Goal: Transaction & Acquisition: Obtain resource

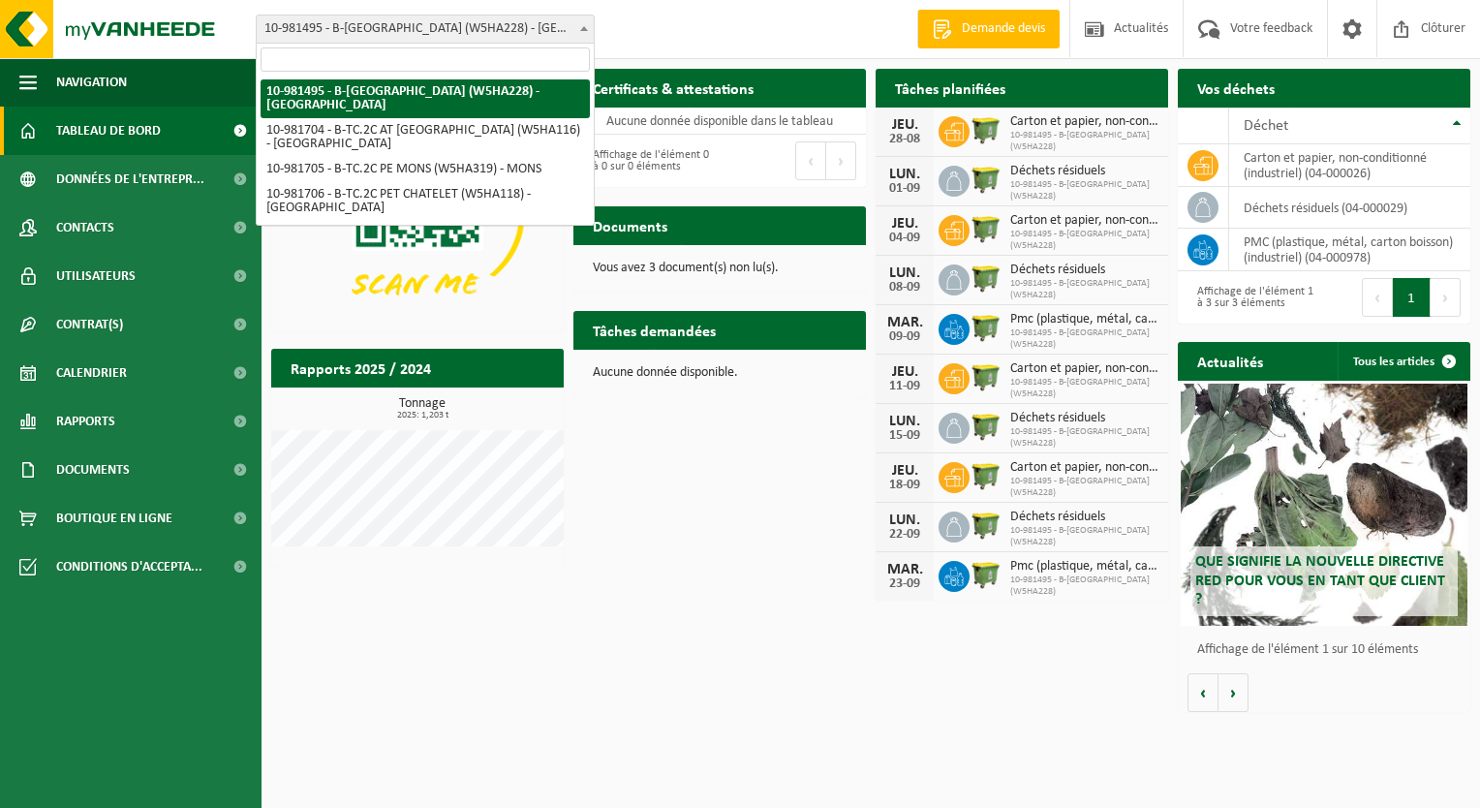
click at [581, 30] on b at bounding box center [584, 28] width 8 height 5
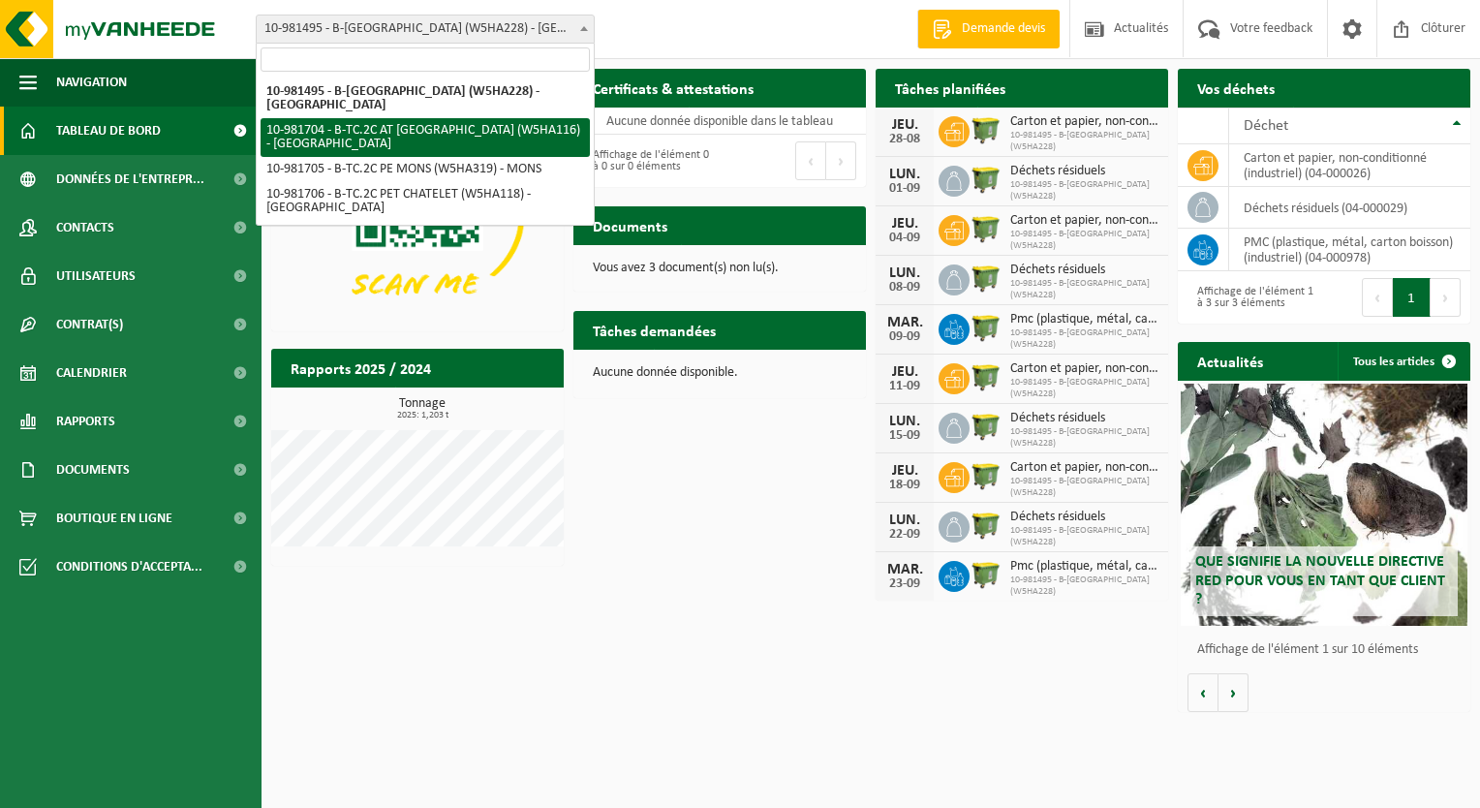
select select "162140"
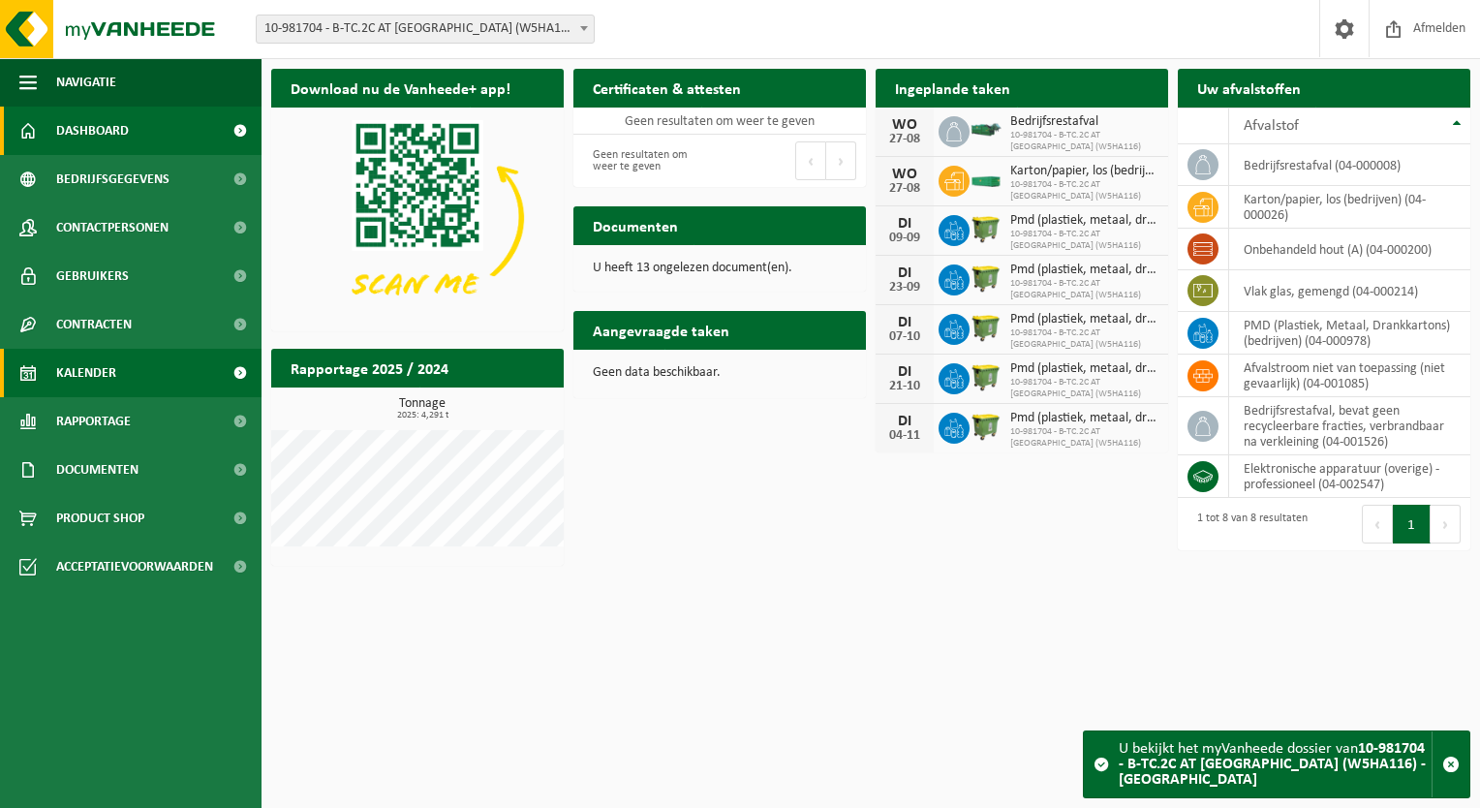
click at [145, 374] on link "Kalender" at bounding box center [130, 373] width 261 height 48
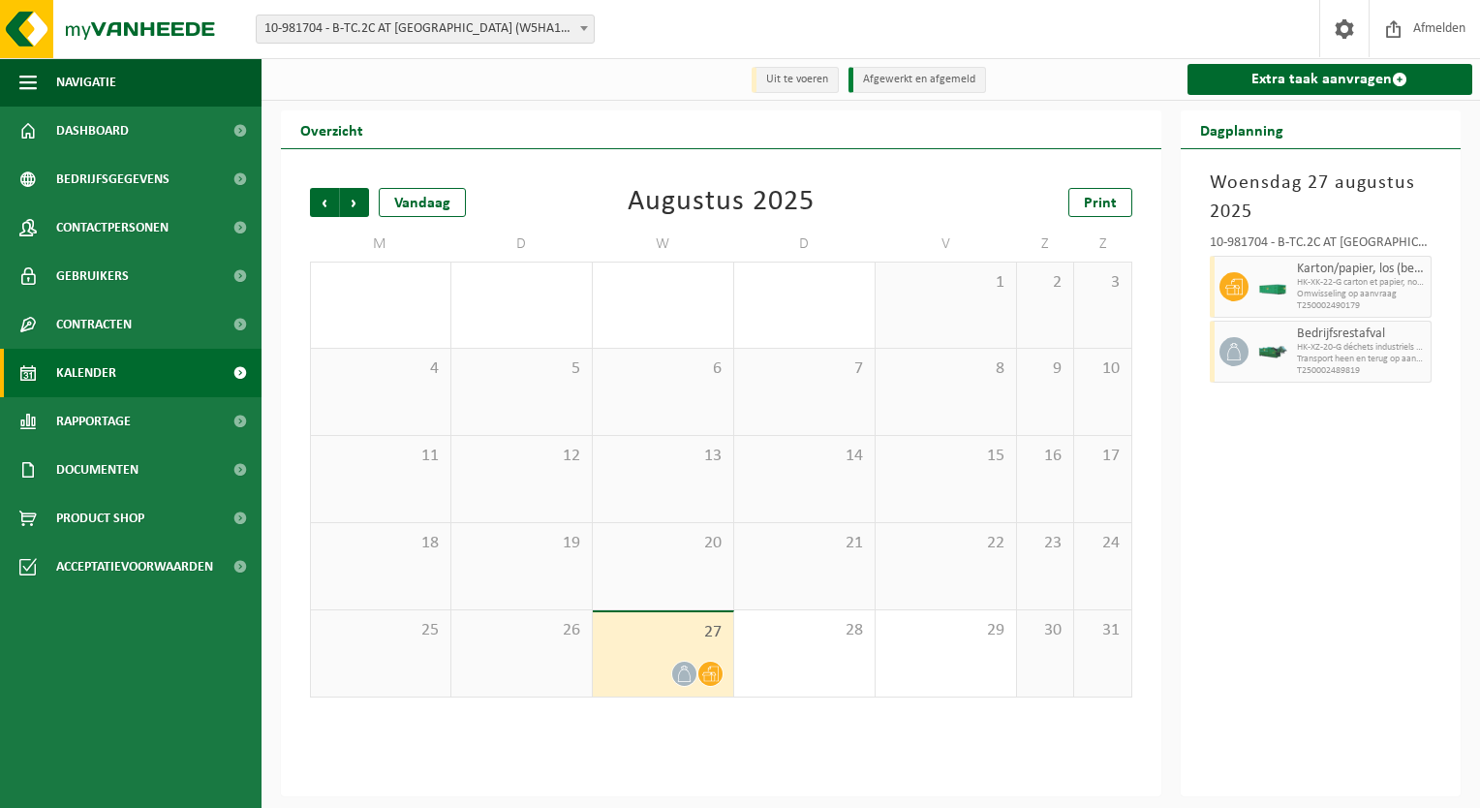
click at [681, 648] on div "27" at bounding box center [663, 654] width 140 height 84
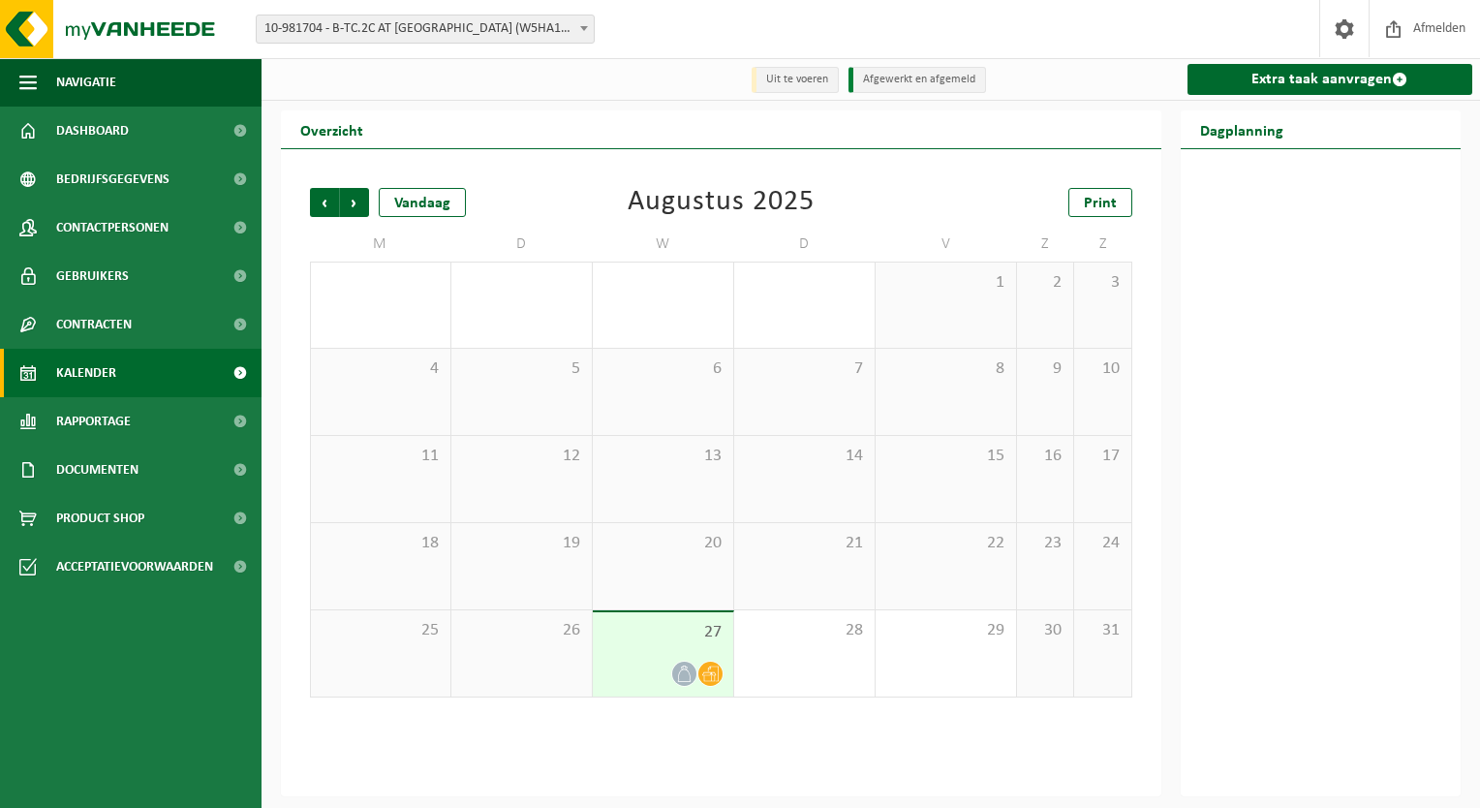
click at [681, 648] on div "27" at bounding box center [663, 654] width 140 height 84
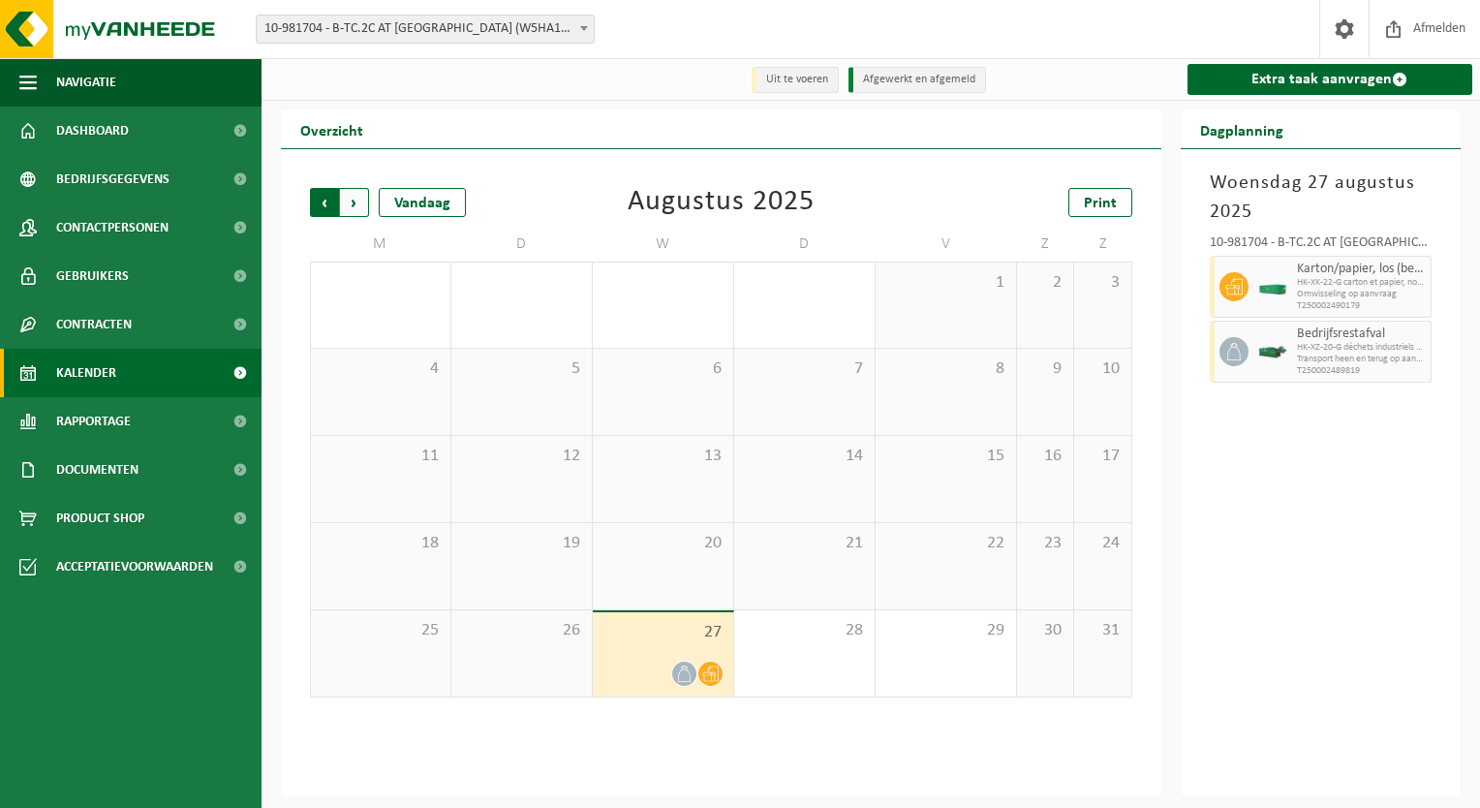
click at [354, 206] on span "Volgende" at bounding box center [354, 202] width 29 height 29
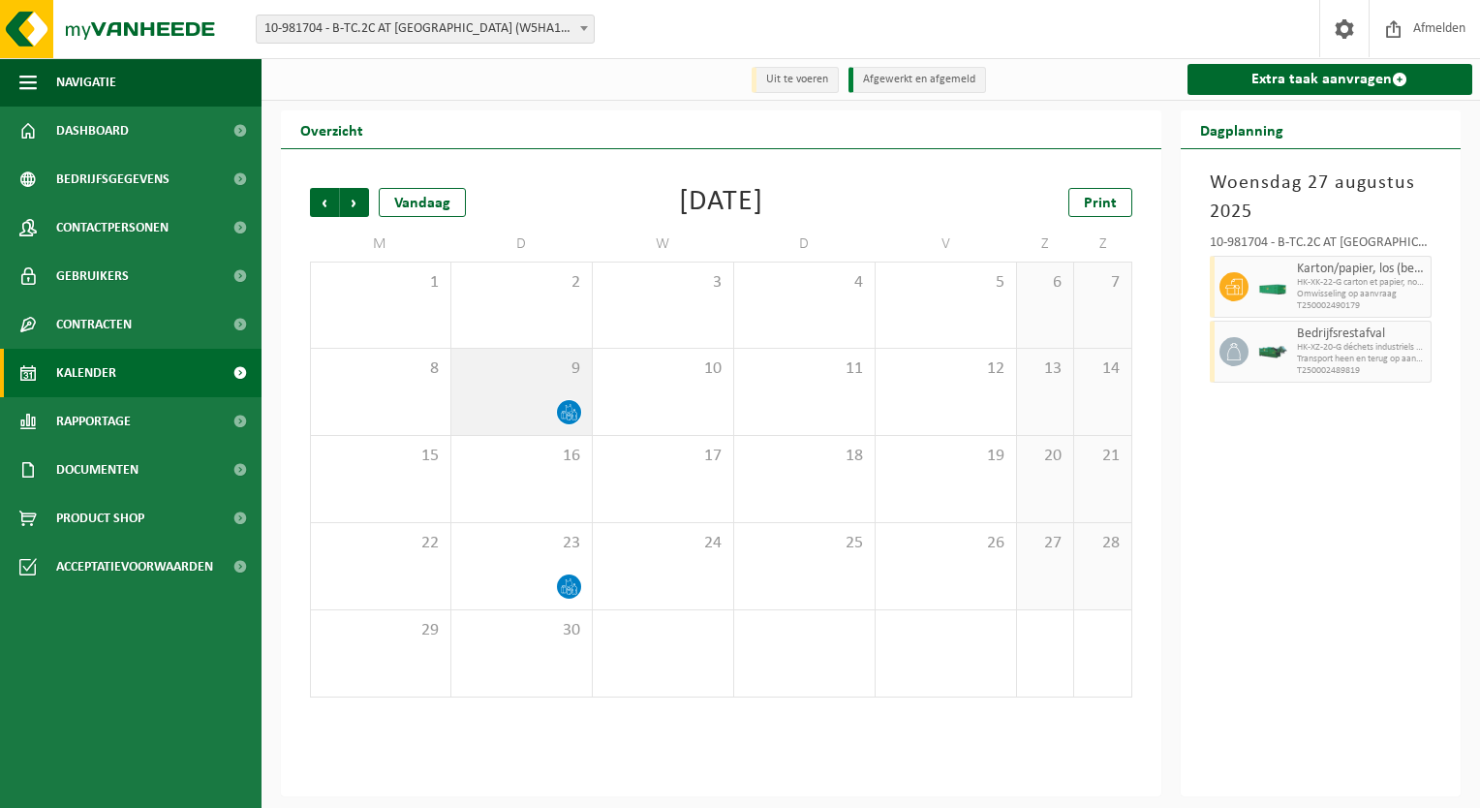
click at [498, 383] on div "9" at bounding box center [521, 392] width 140 height 86
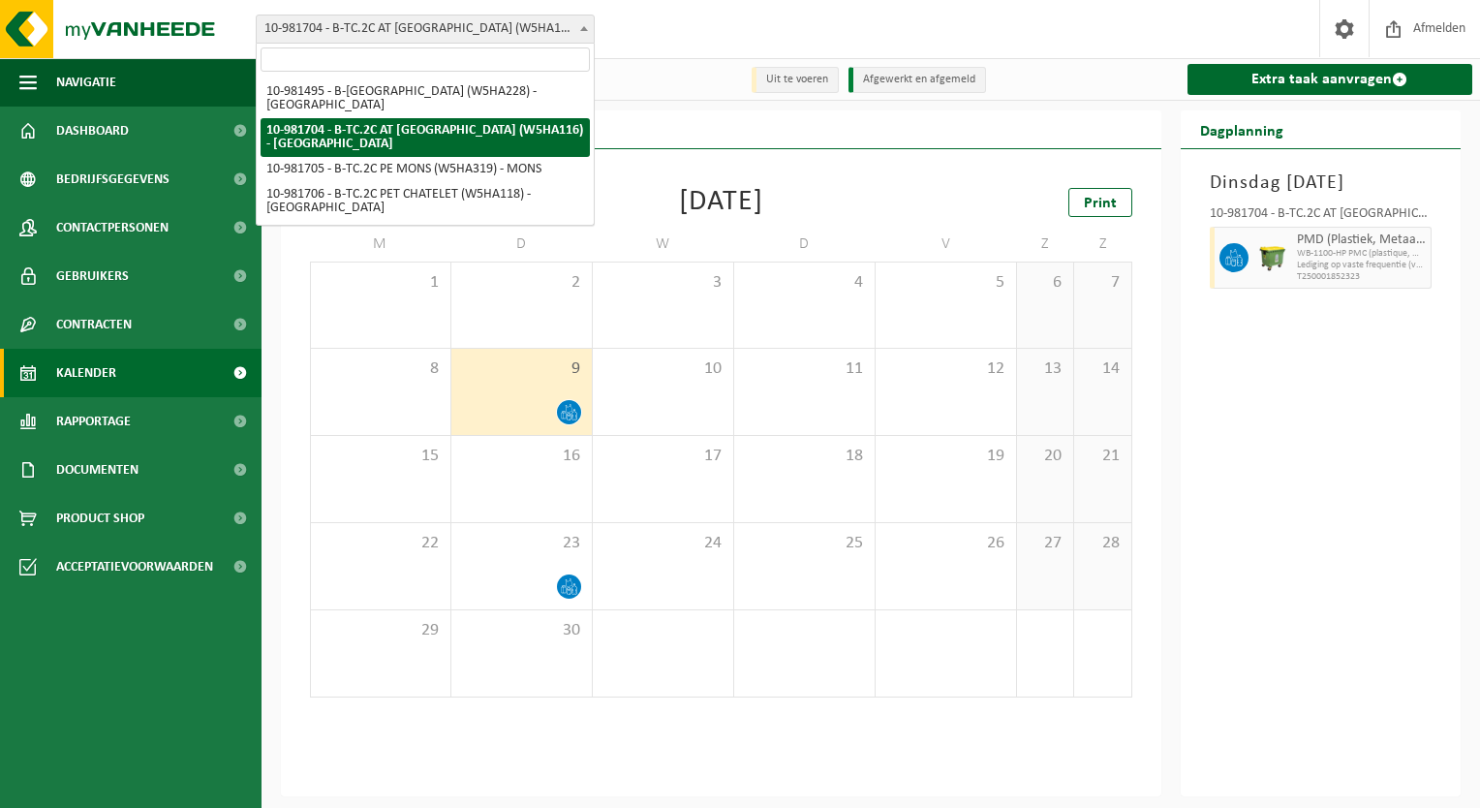
click at [585, 22] on span at bounding box center [583, 27] width 19 height 25
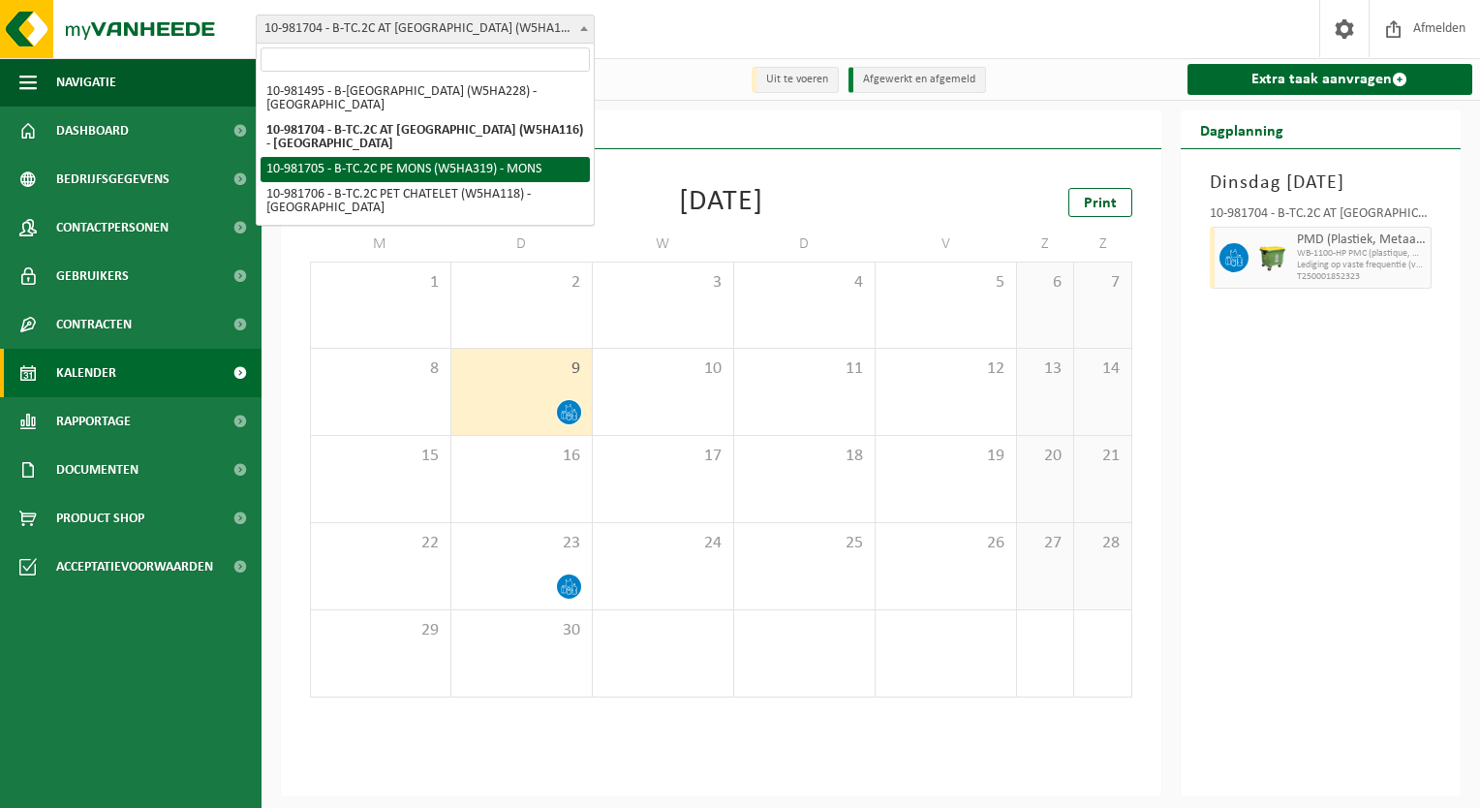
select select "162141"
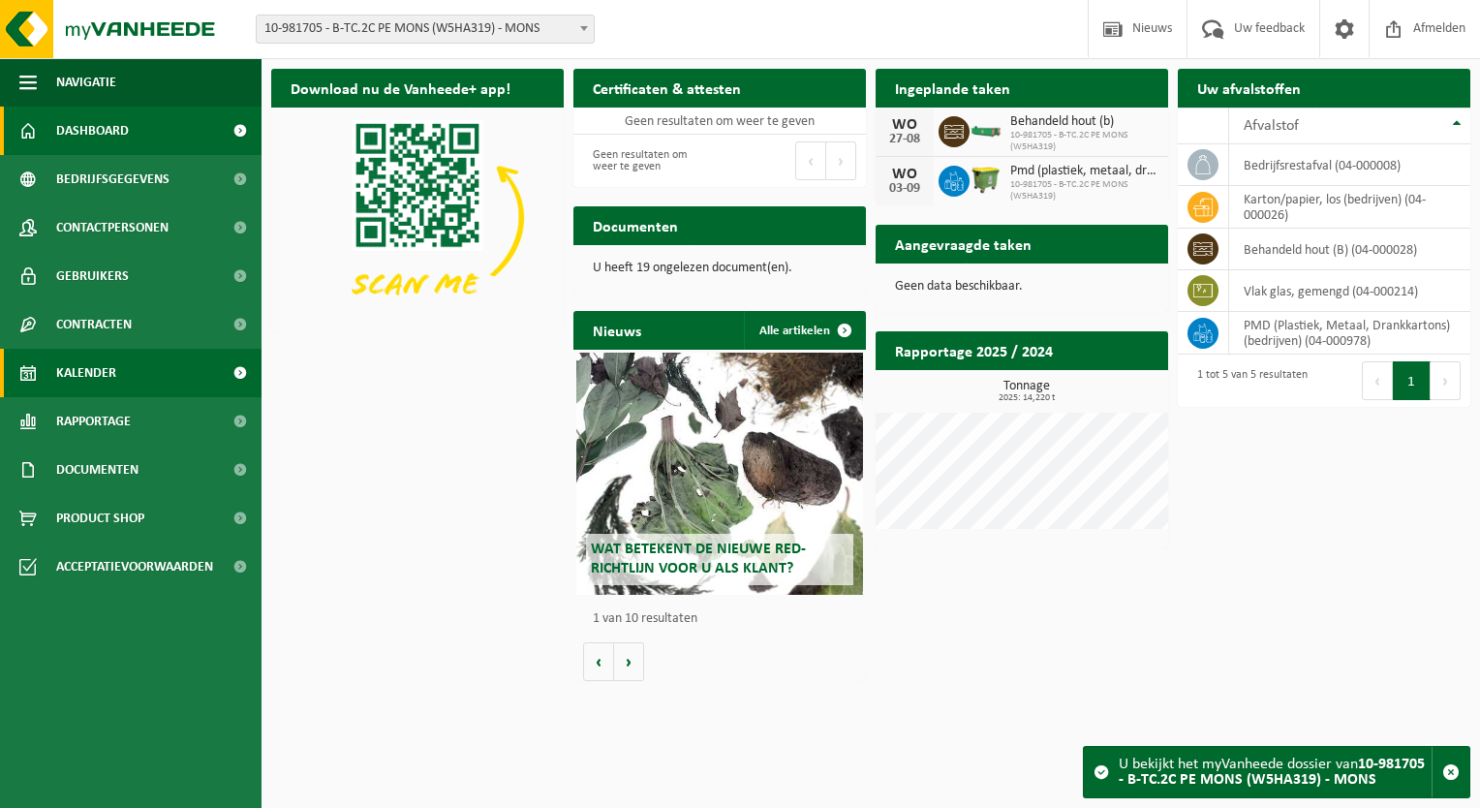
click at [201, 378] on link "Kalender" at bounding box center [130, 373] width 261 height 48
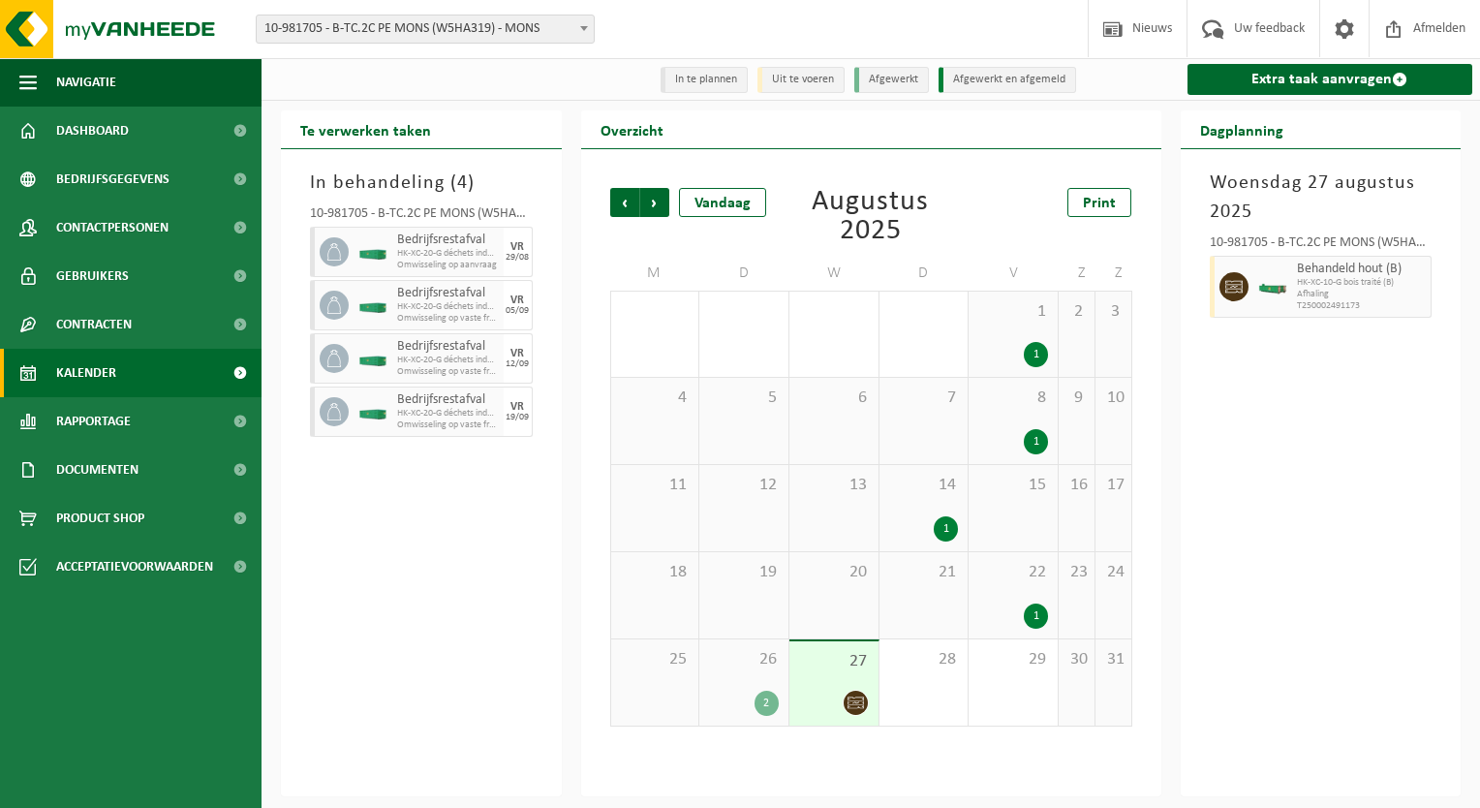
click at [931, 502] on div "14 1" at bounding box center [923, 508] width 89 height 86
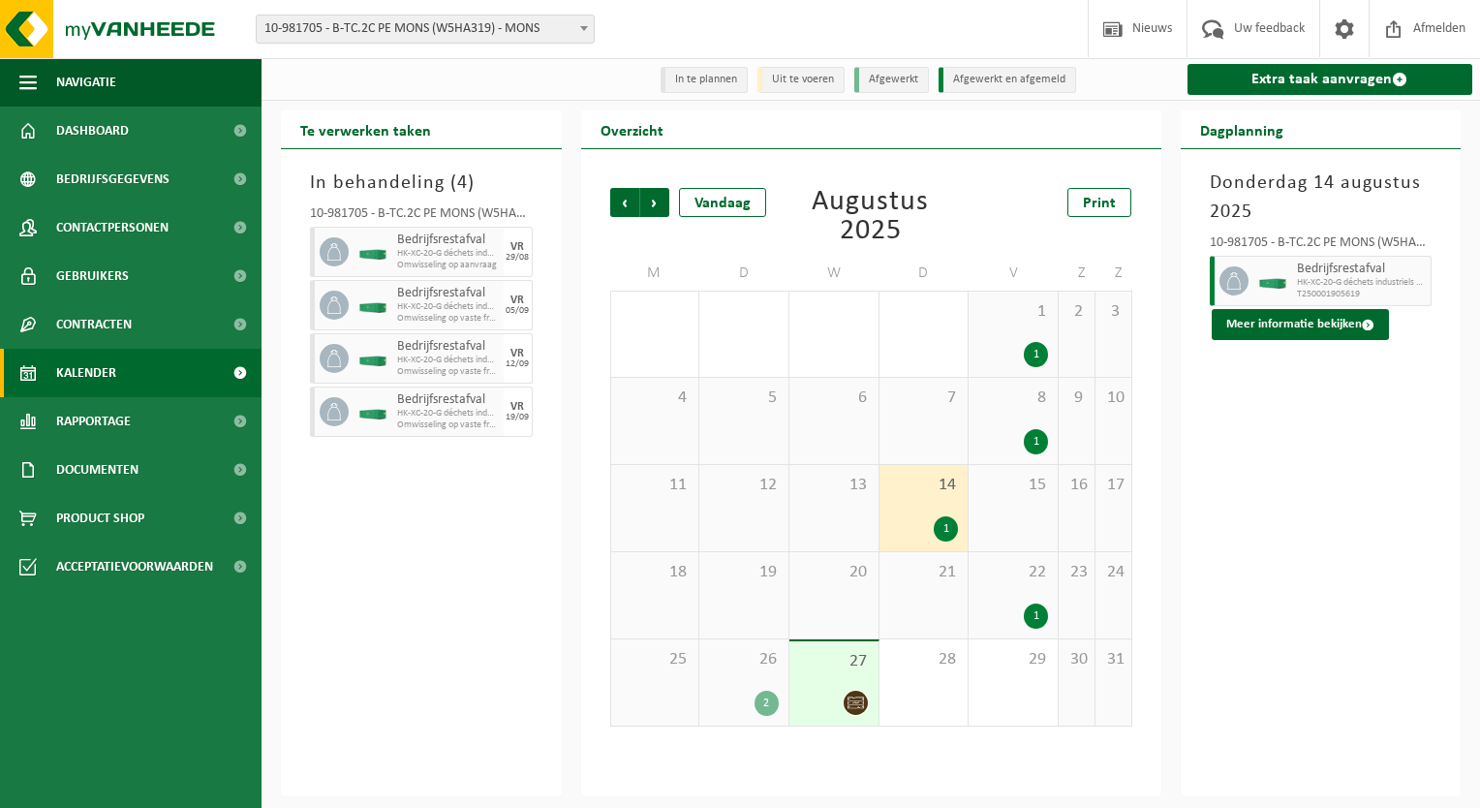
click at [926, 504] on div "14 1" at bounding box center [923, 508] width 89 height 86
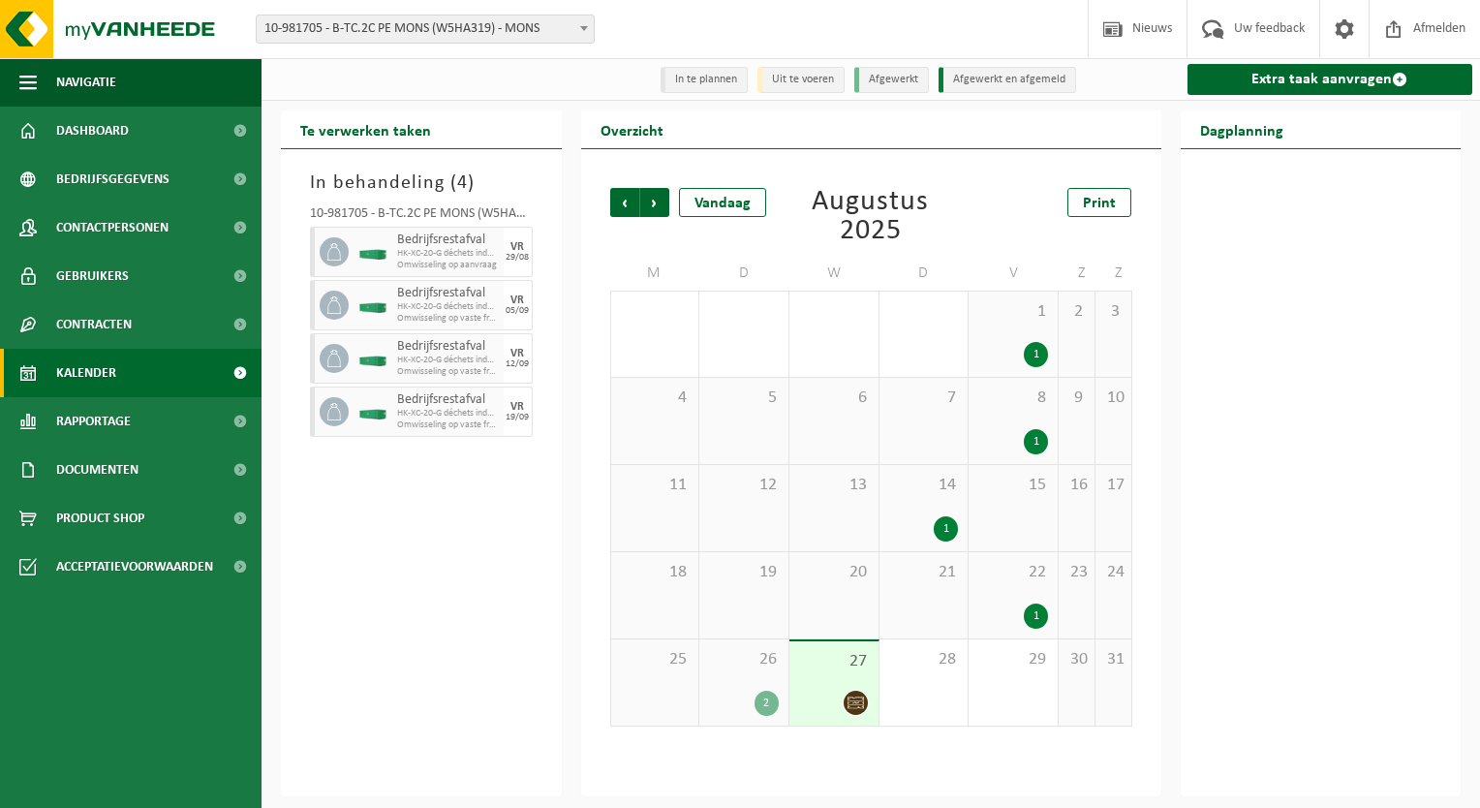
click at [1015, 416] on div "8 1" at bounding box center [1012, 421] width 89 height 86
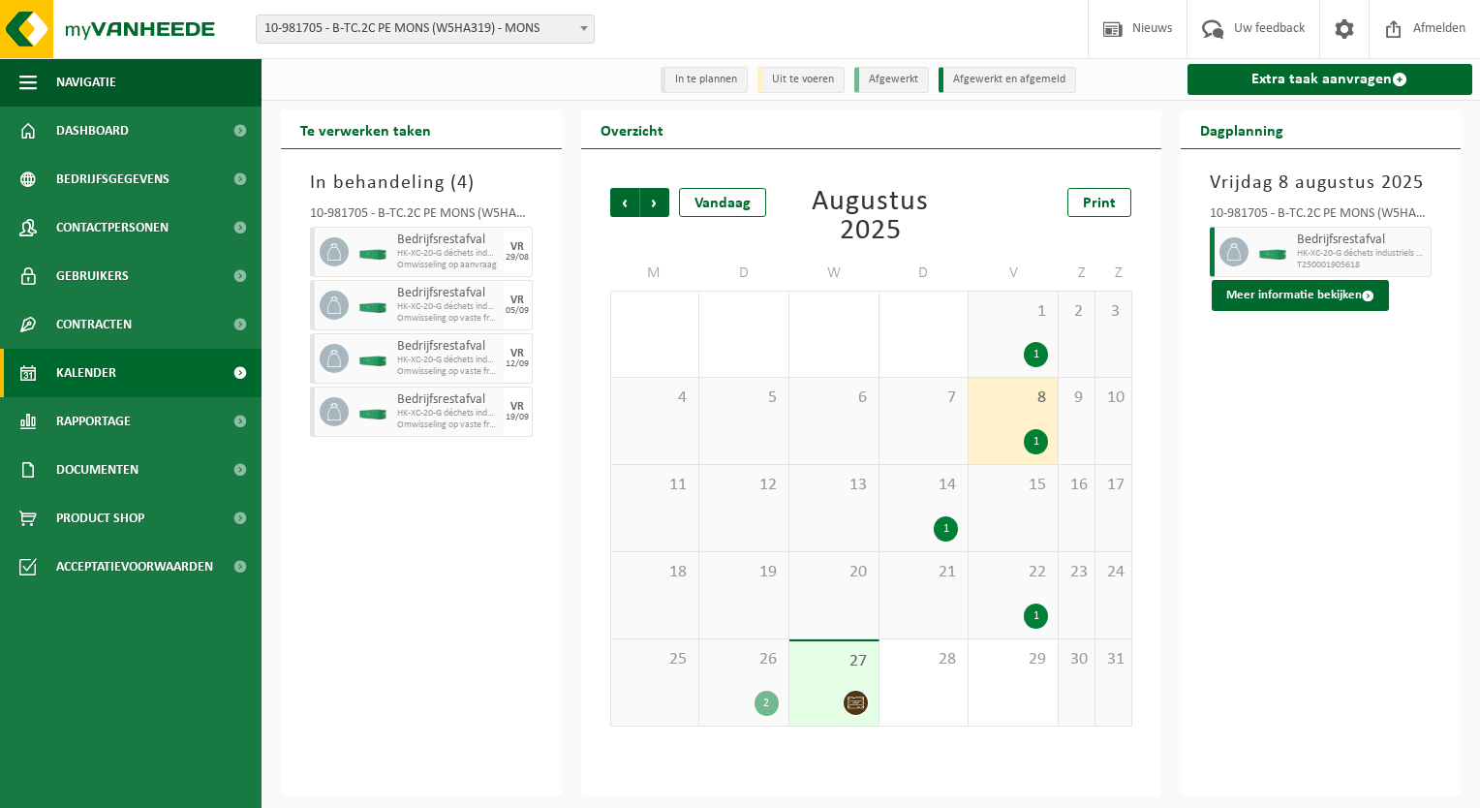
click at [1017, 339] on div "1 1" at bounding box center [1012, 333] width 89 height 85
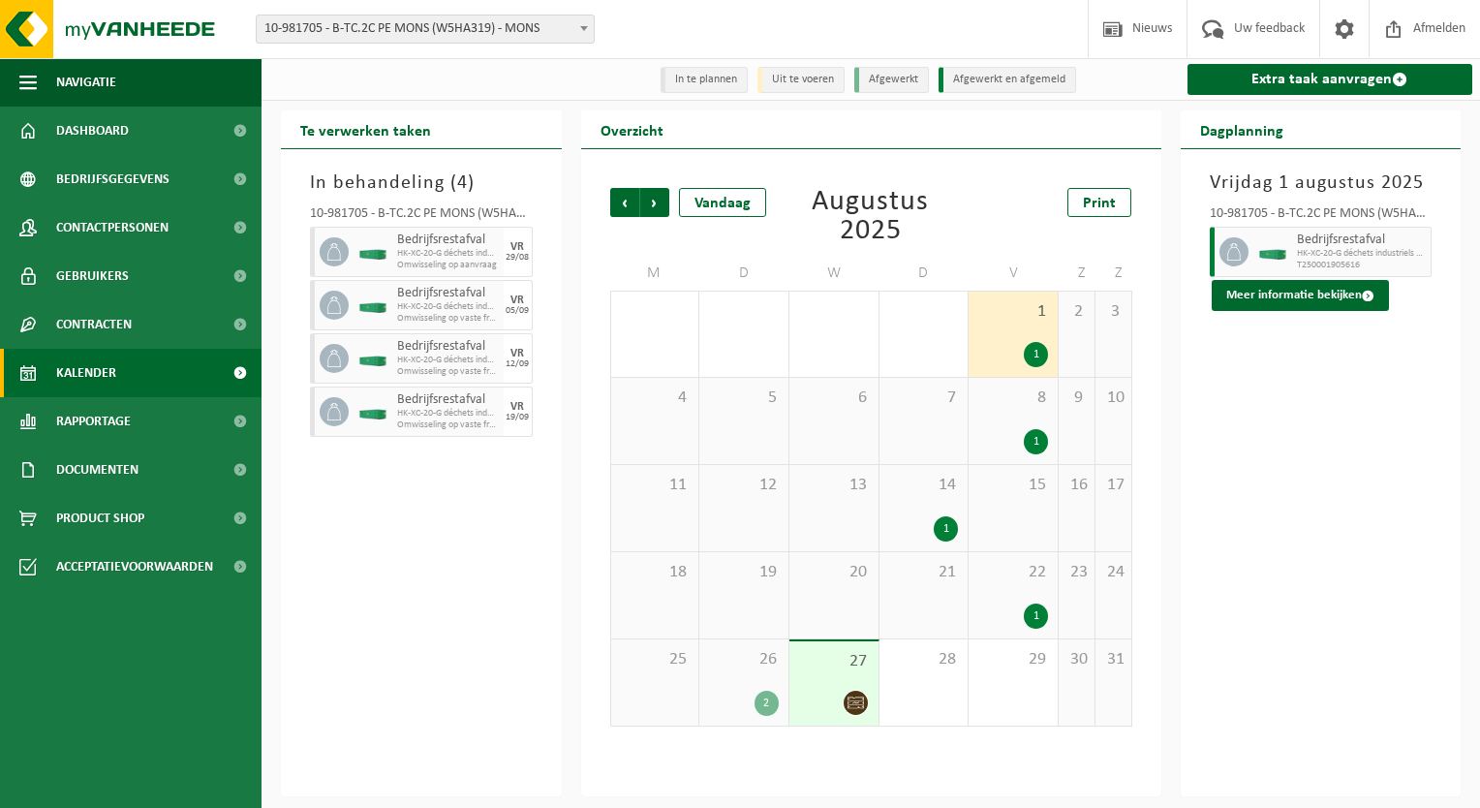
click at [1017, 339] on div "1 1" at bounding box center [1012, 333] width 89 height 85
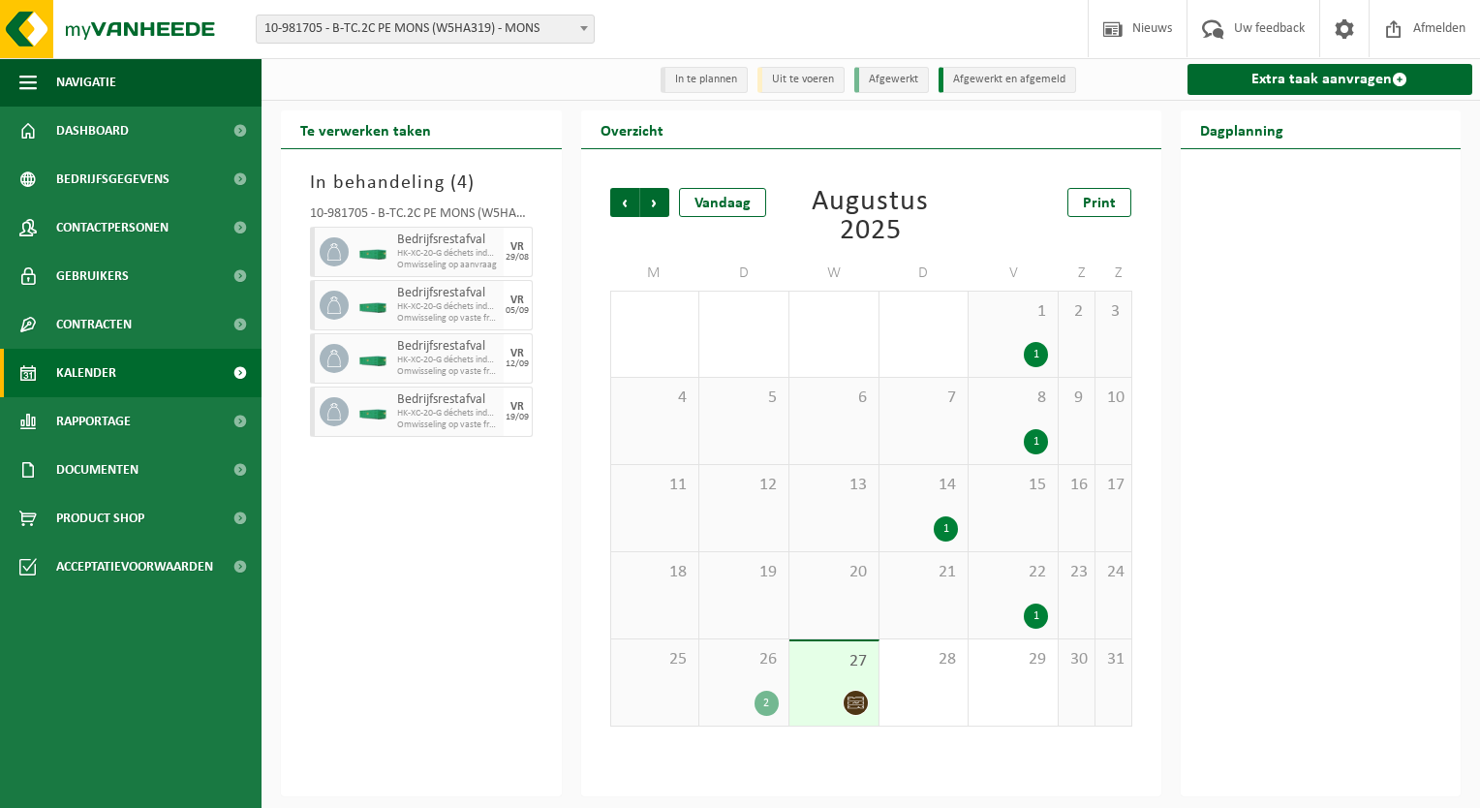
click at [1004, 327] on div "1 1" at bounding box center [1012, 333] width 89 height 85
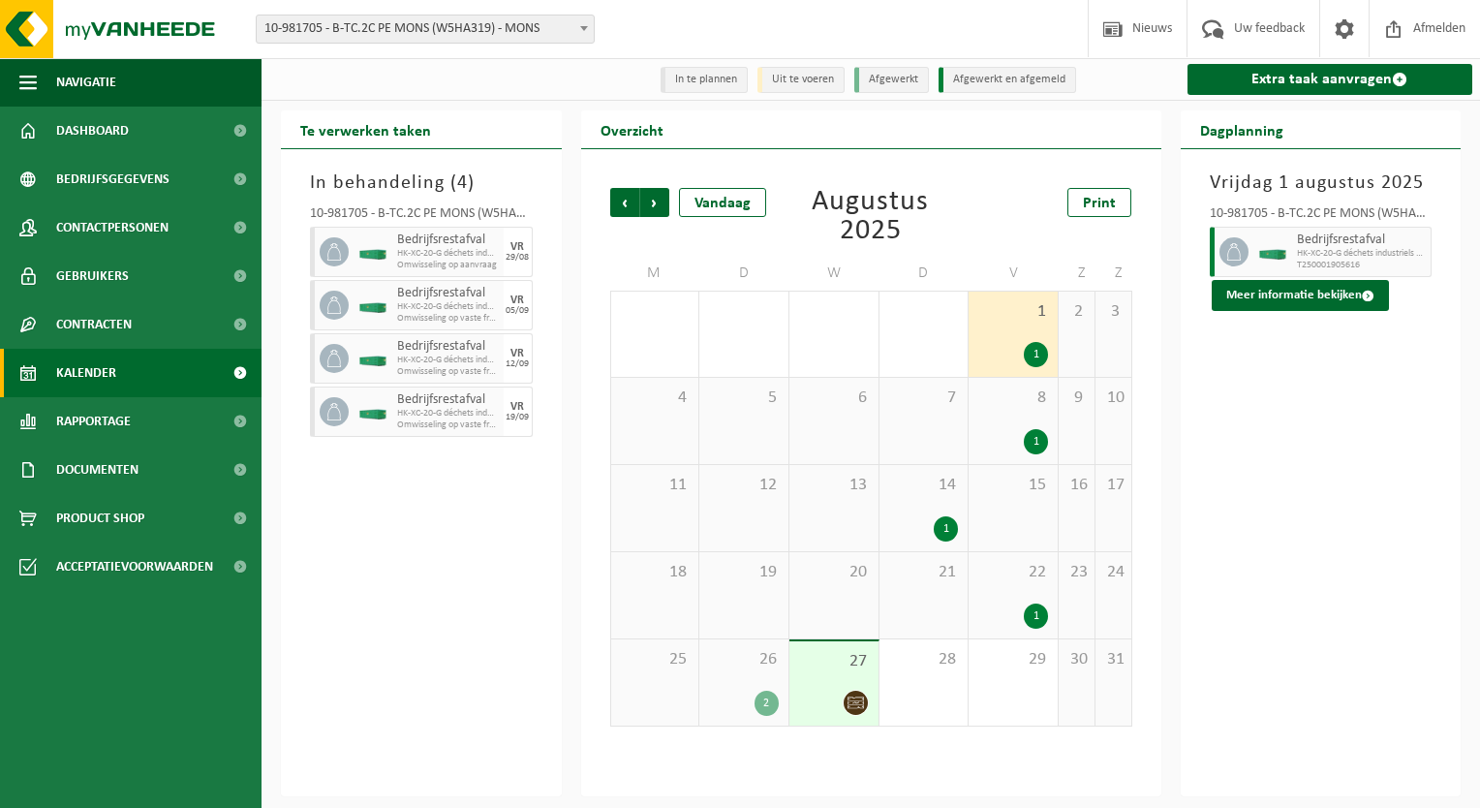
click at [839, 667] on span "27" at bounding box center [834, 661] width 70 height 21
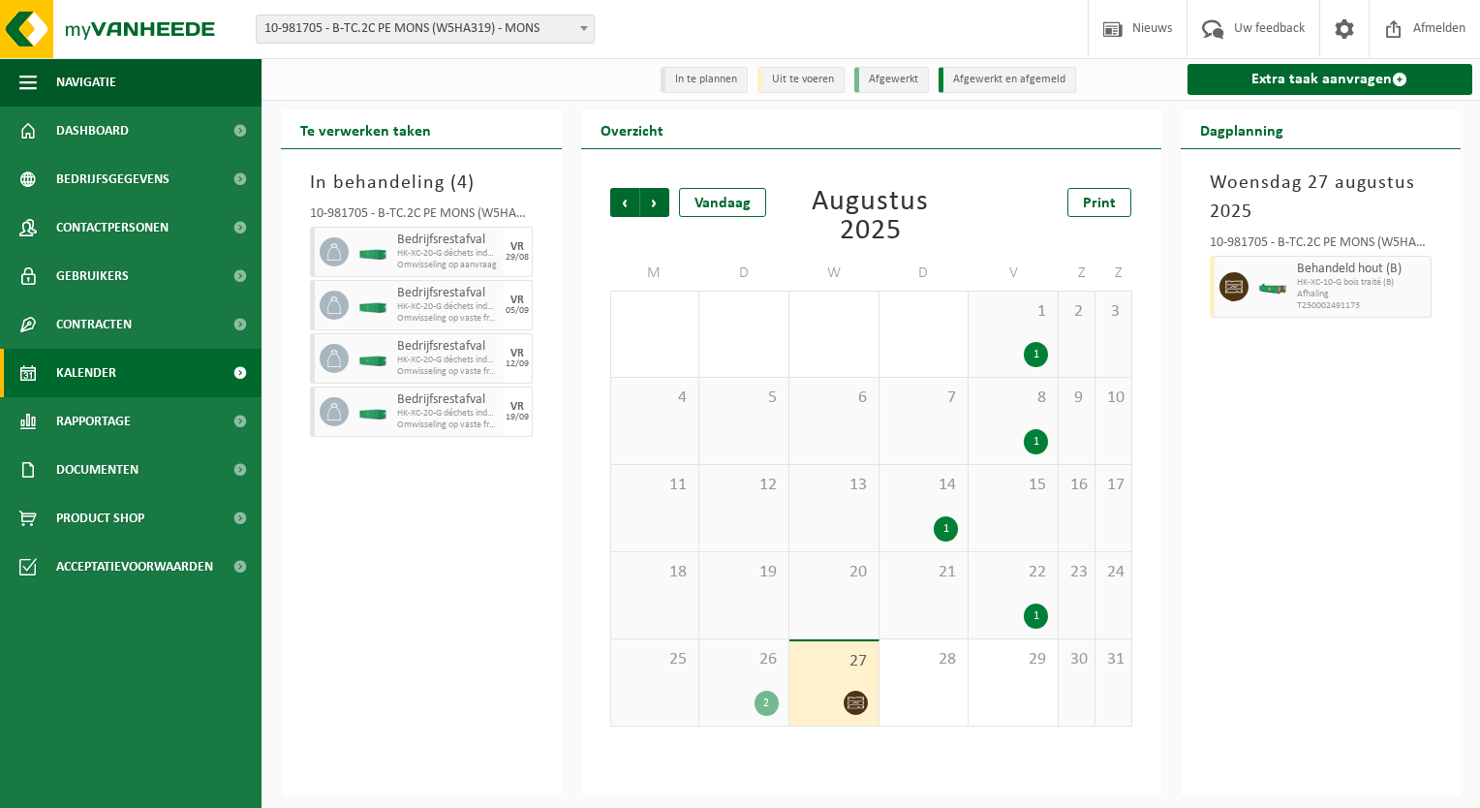
click at [1015, 583] on span "22" at bounding box center [1013, 572] width 70 height 21
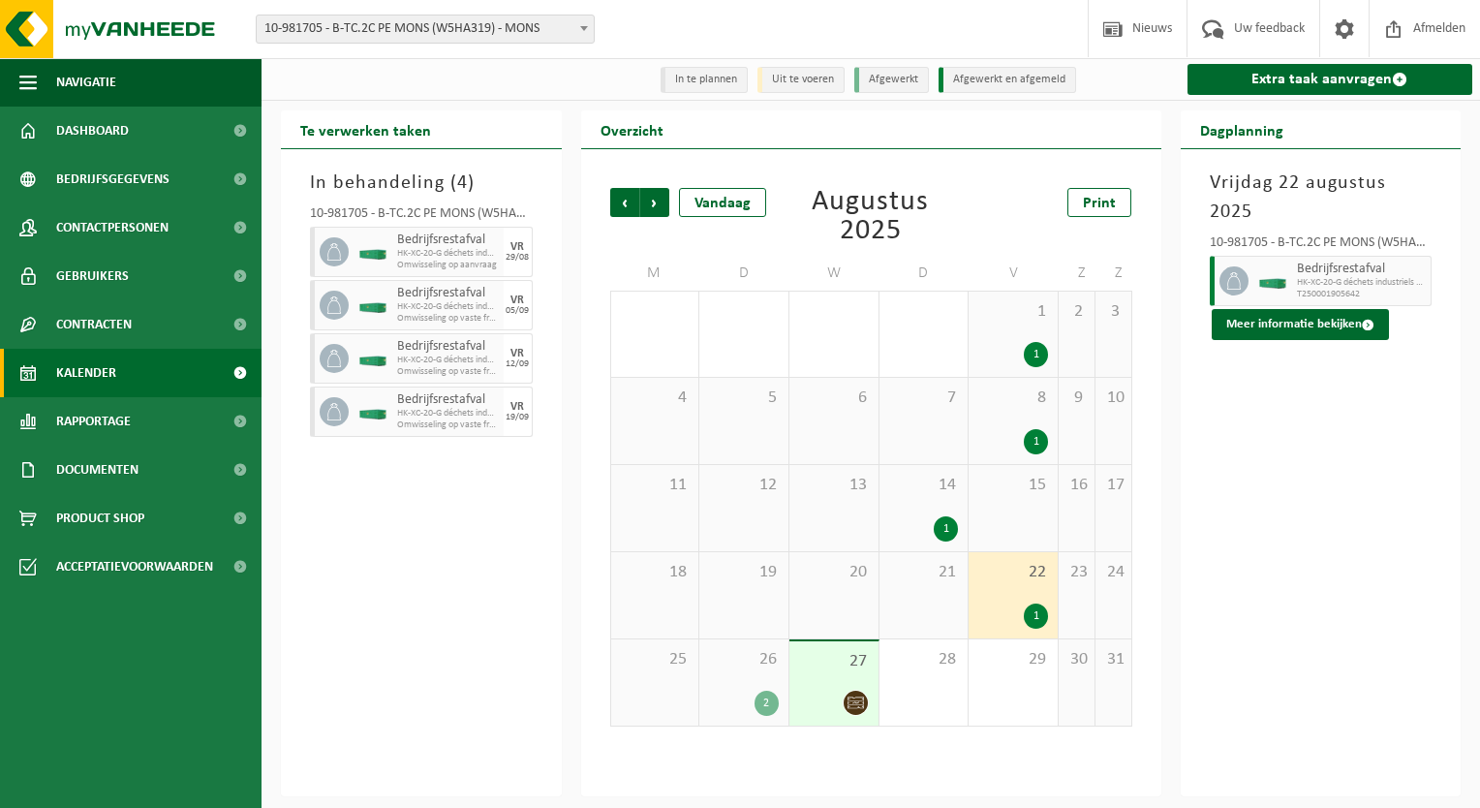
click at [926, 493] on span "14" at bounding box center [924, 484] width 70 height 21
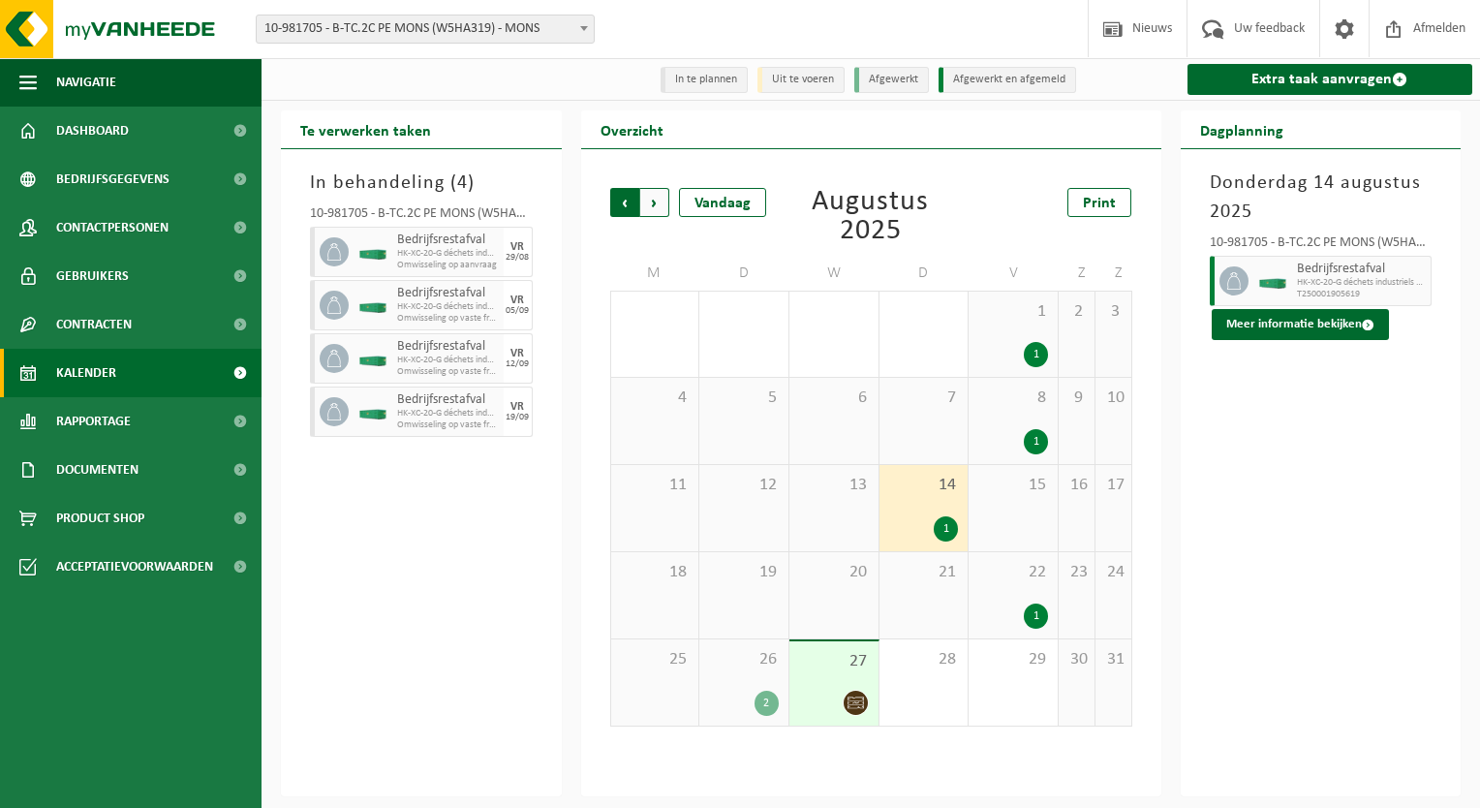
click at [658, 207] on span "Volgende" at bounding box center [654, 202] width 29 height 29
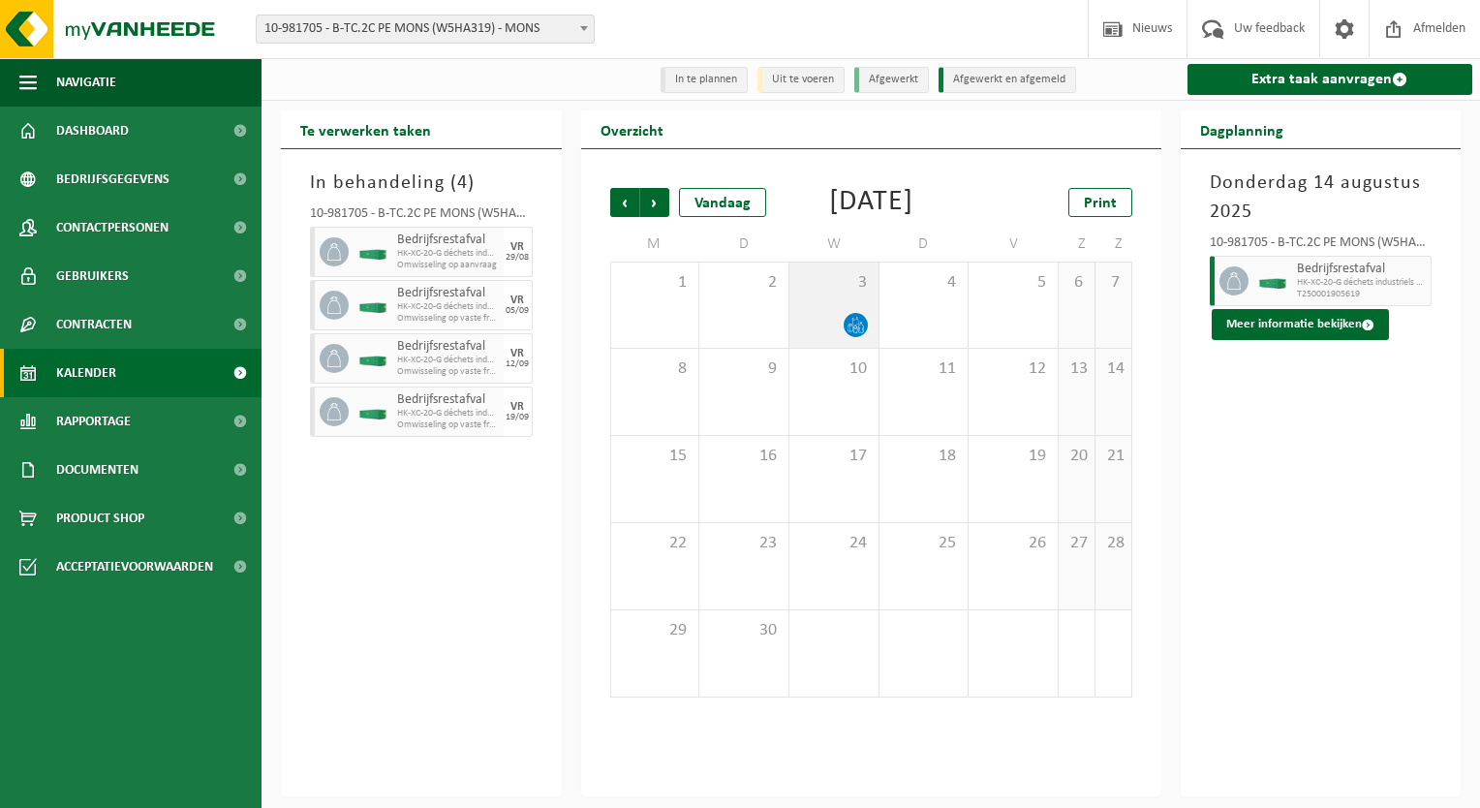
click at [826, 293] on span "3" at bounding box center [834, 282] width 70 height 21
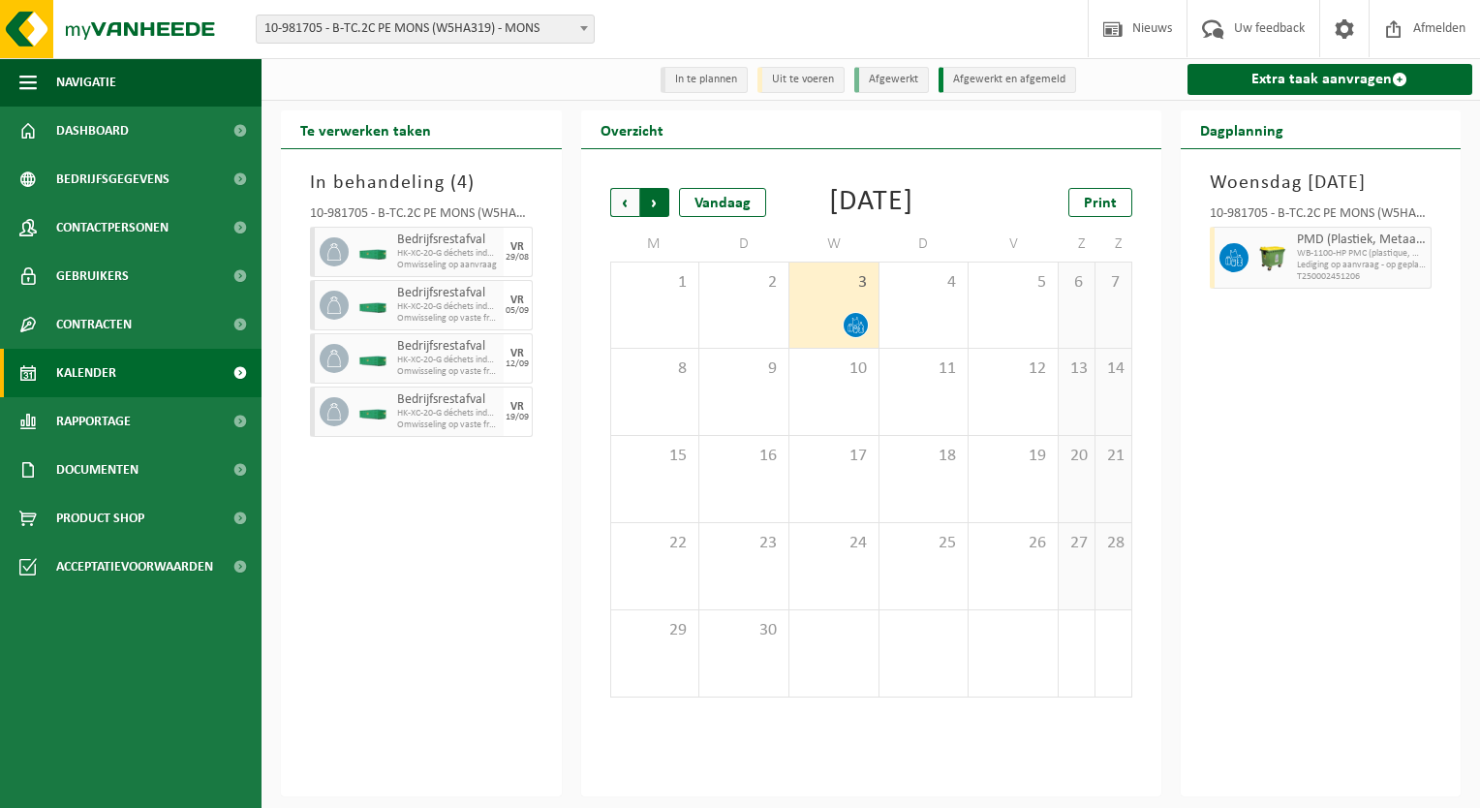
click at [620, 203] on span "Vorige" at bounding box center [624, 202] width 29 height 29
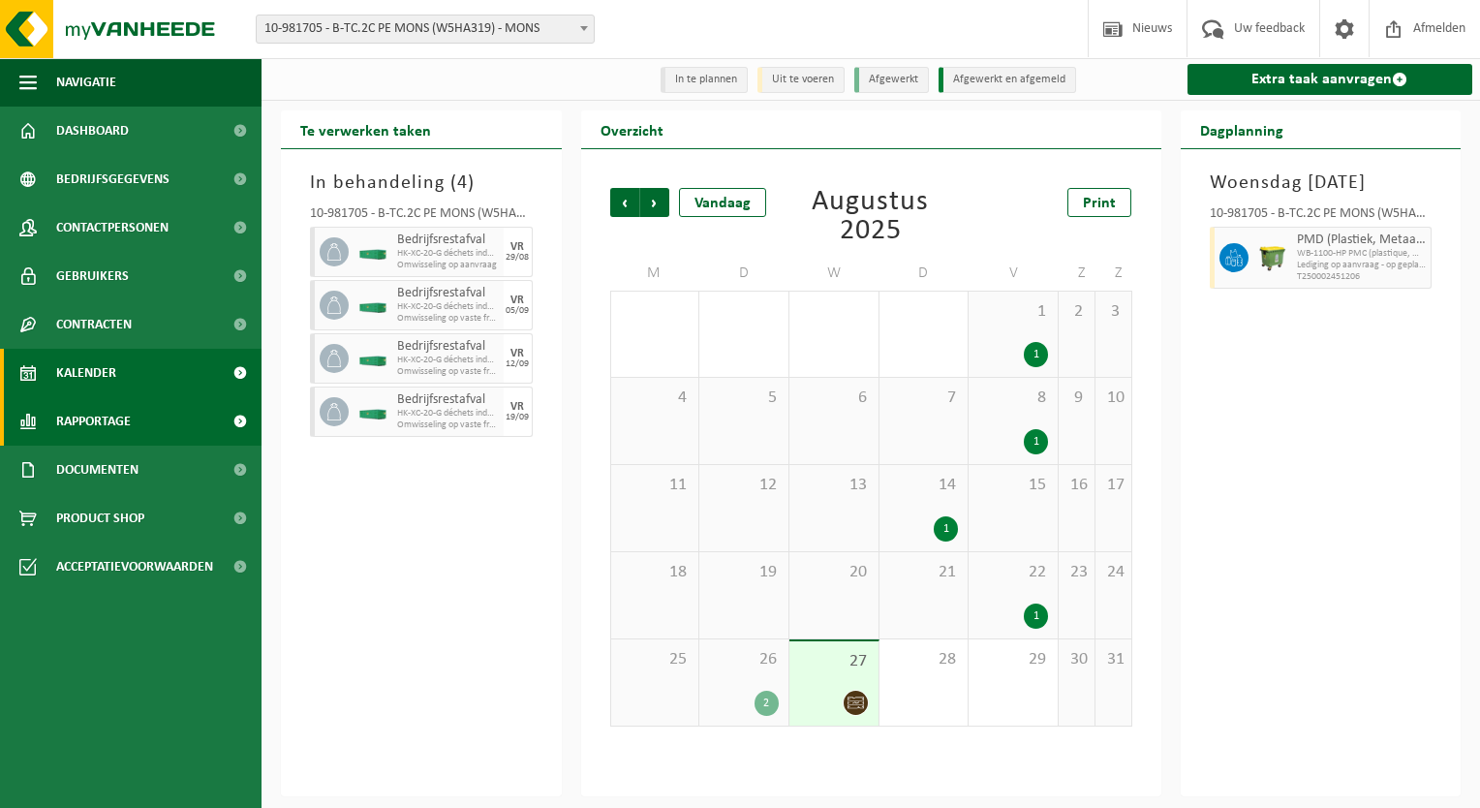
click at [138, 415] on link "Rapportage" at bounding box center [130, 421] width 261 height 48
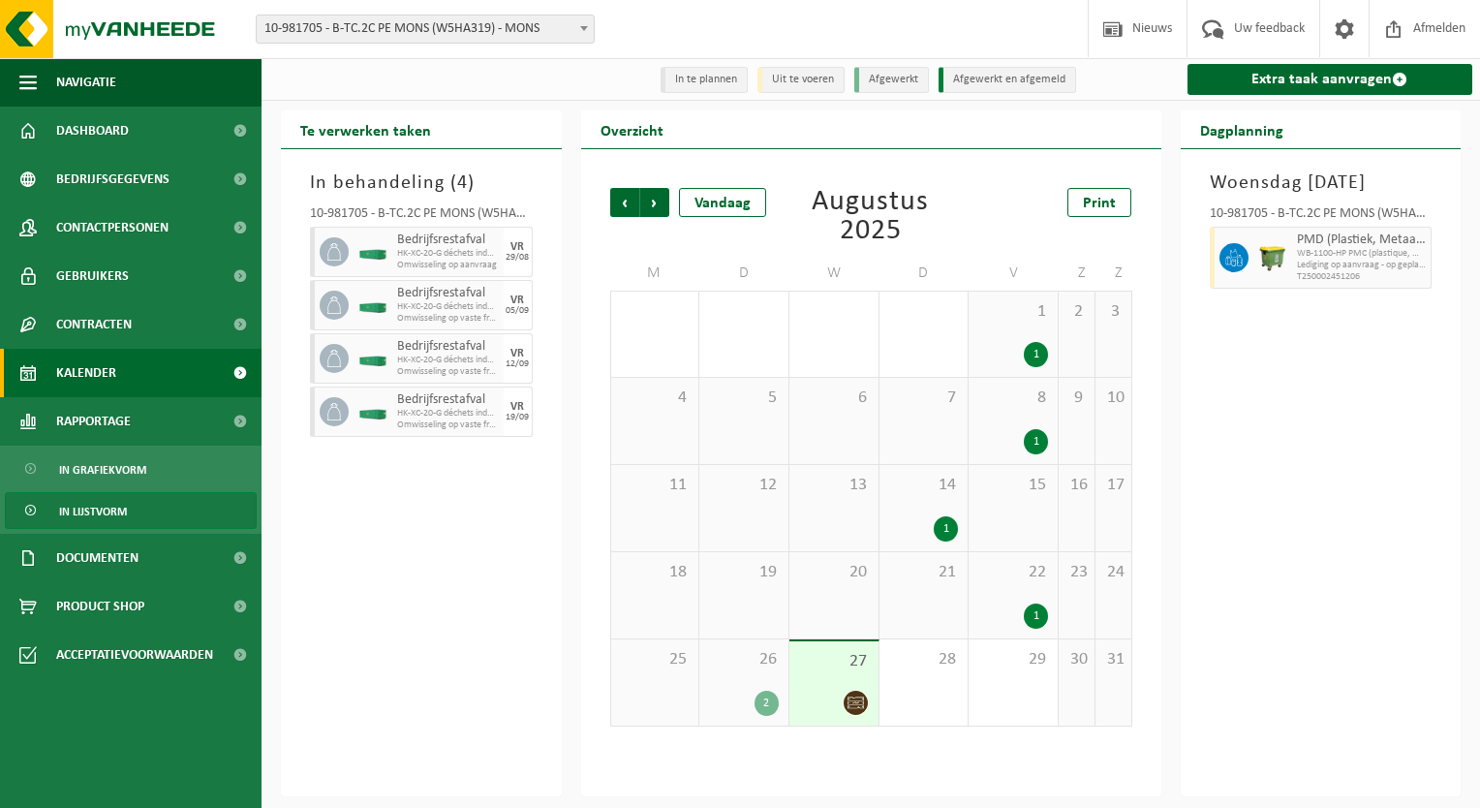
click at [109, 505] on span "In lijstvorm" at bounding box center [93, 511] width 68 height 37
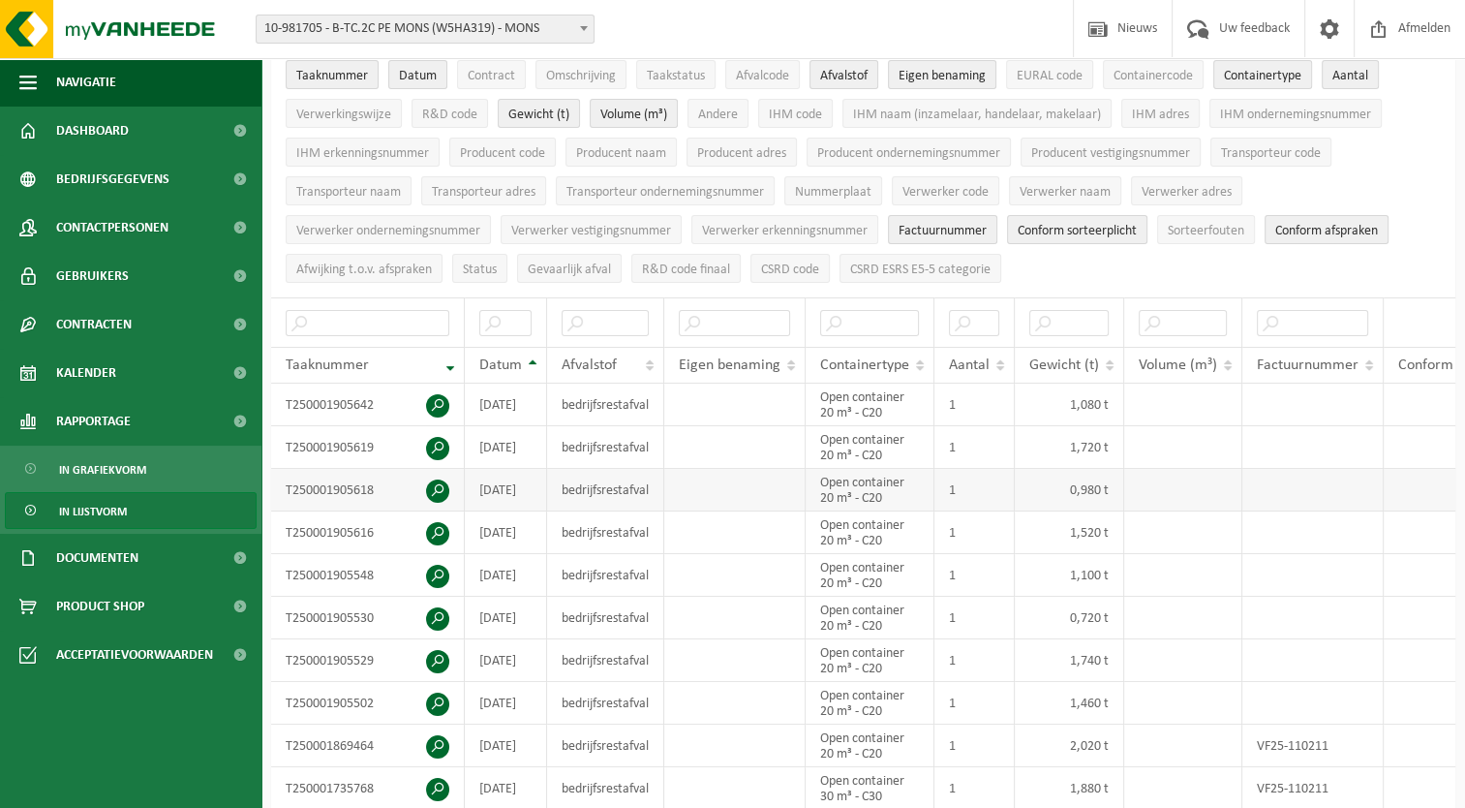
scroll to position [112, 0]
click at [174, 552] on link "Documenten" at bounding box center [130, 558] width 261 height 48
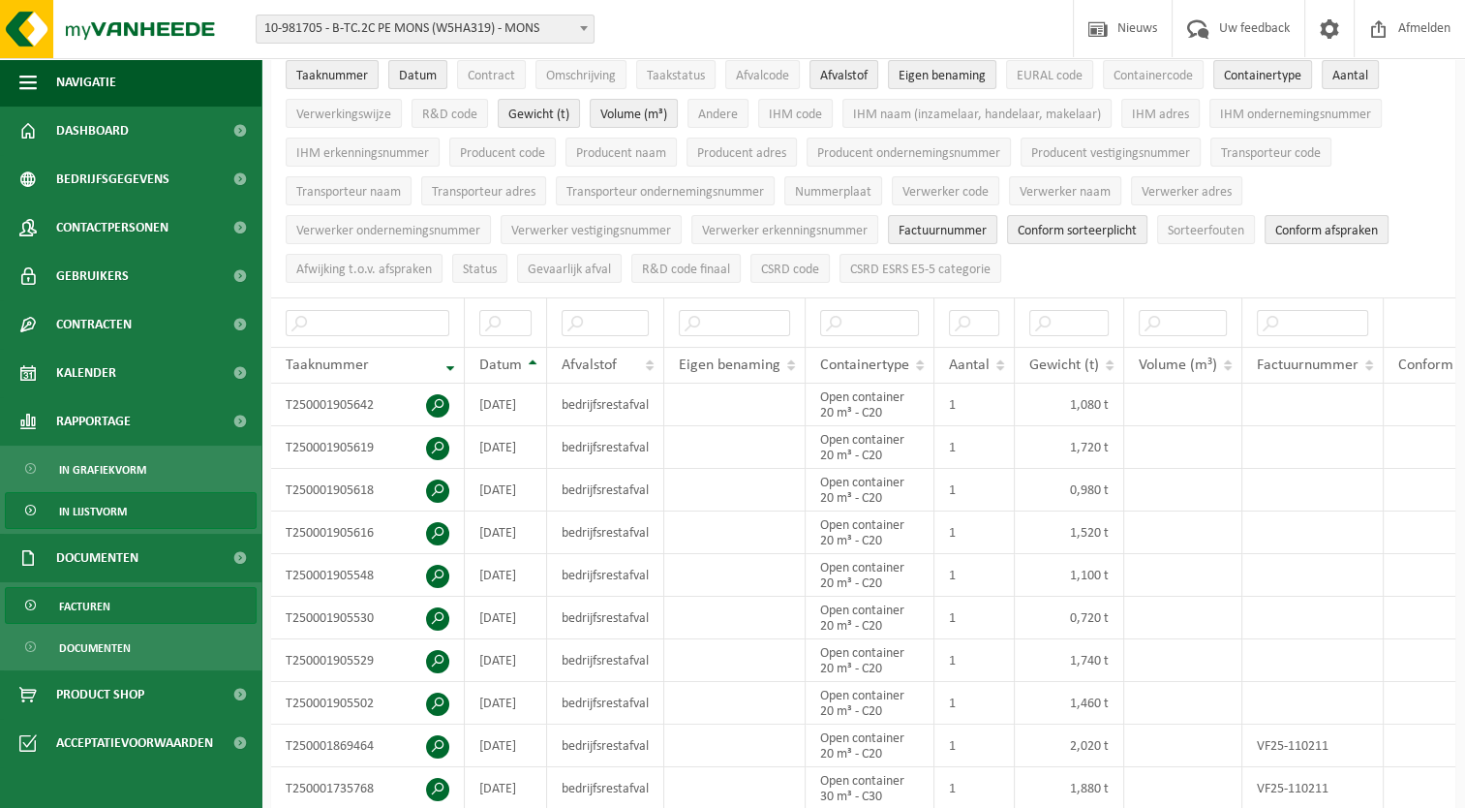
click at [80, 601] on span "Facturen" at bounding box center [84, 606] width 51 height 37
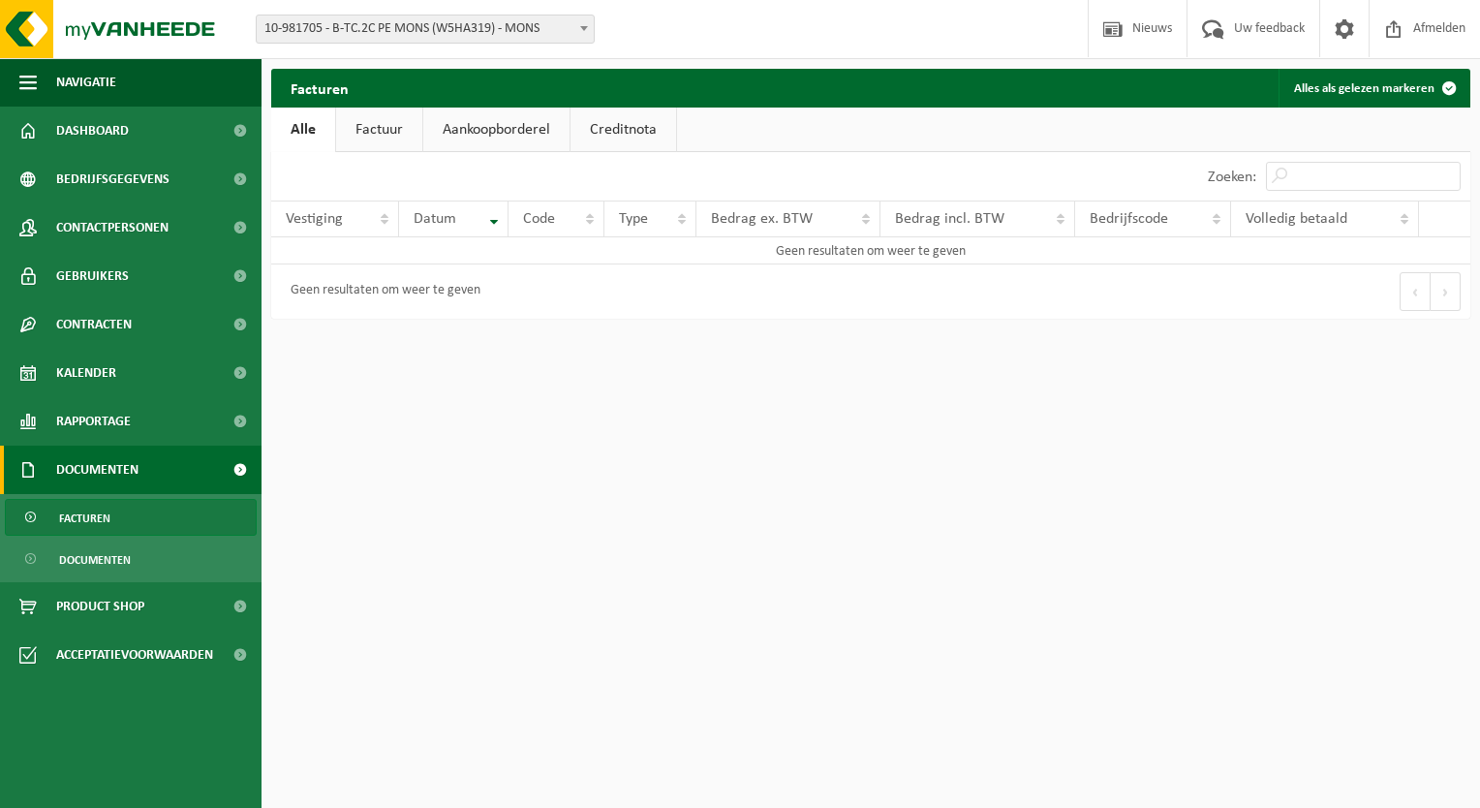
click at [387, 124] on link "Factuur" at bounding box center [379, 129] width 86 height 45
click at [387, 124] on link "Factuur" at bounding box center [379, 129] width 89 height 45
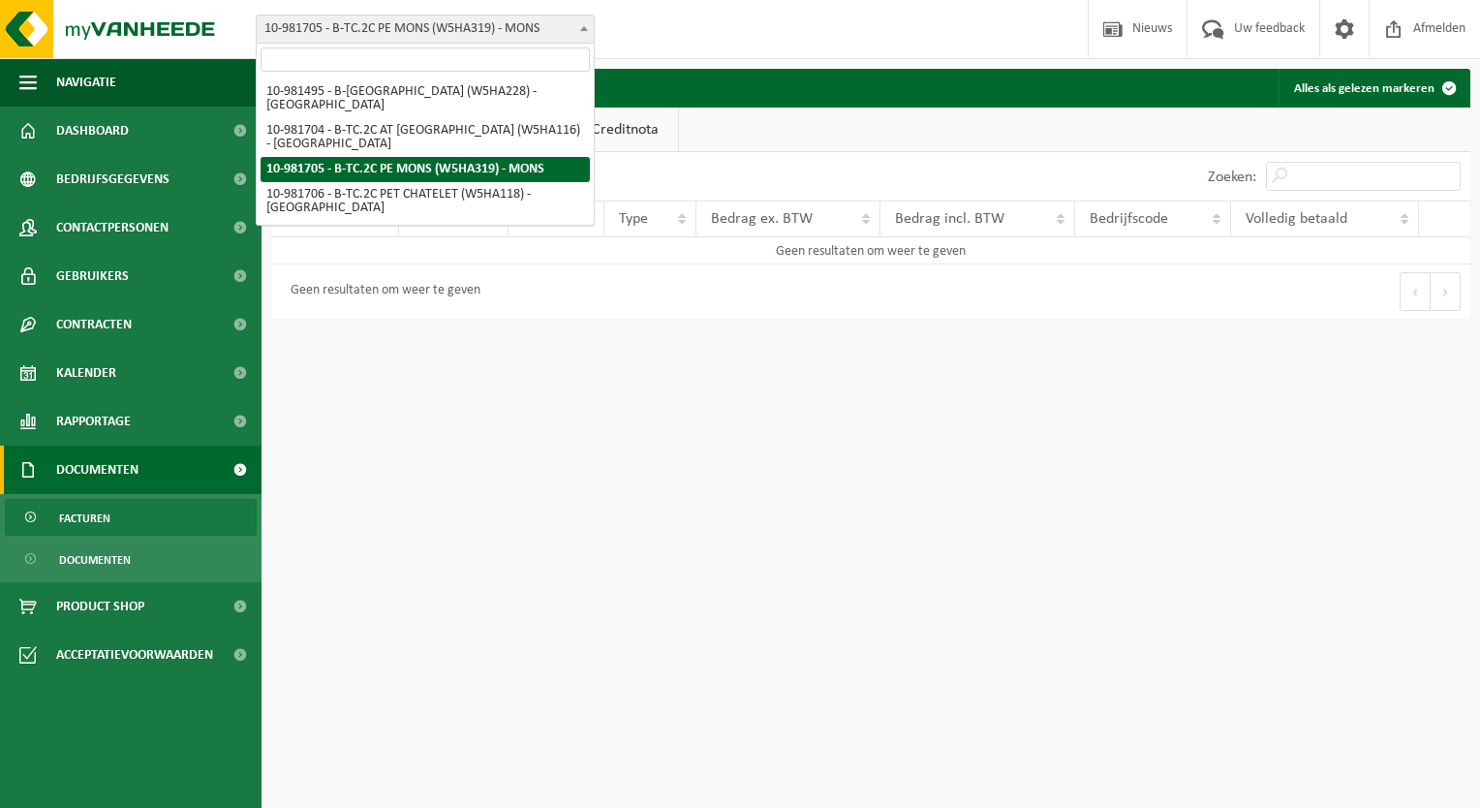
click at [583, 29] on b at bounding box center [584, 28] width 8 height 5
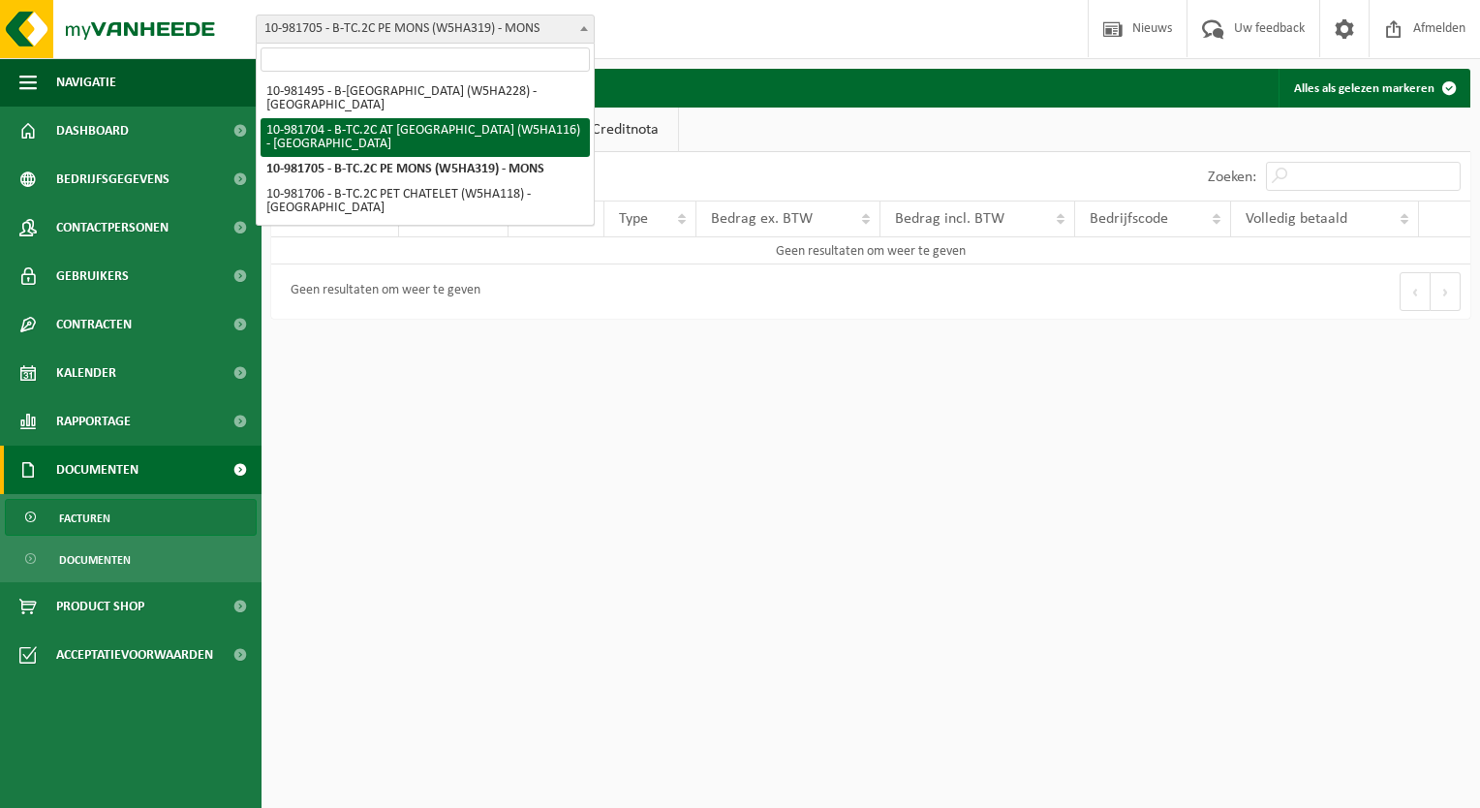
select select "162140"
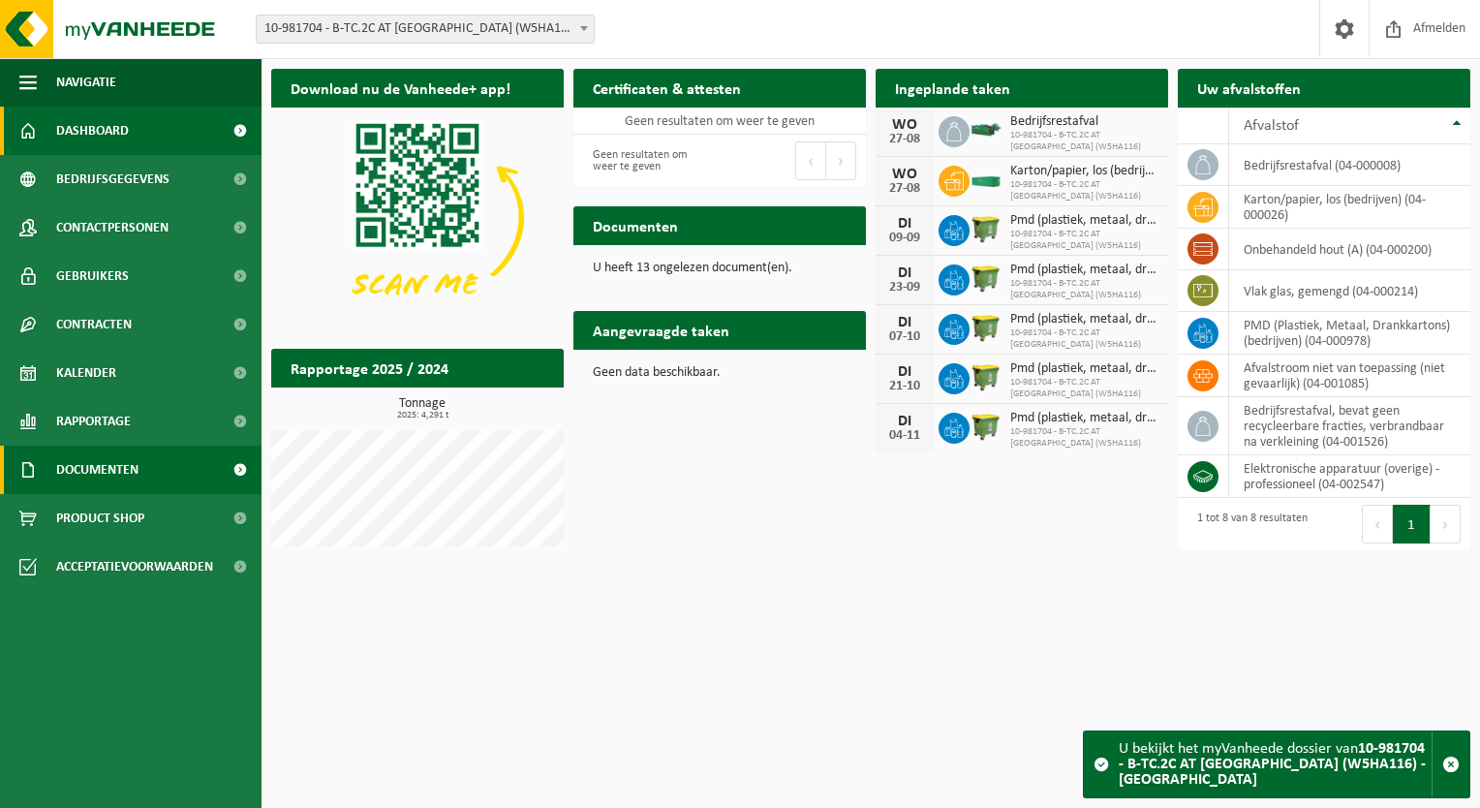
click at [235, 463] on span at bounding box center [240, 469] width 44 height 48
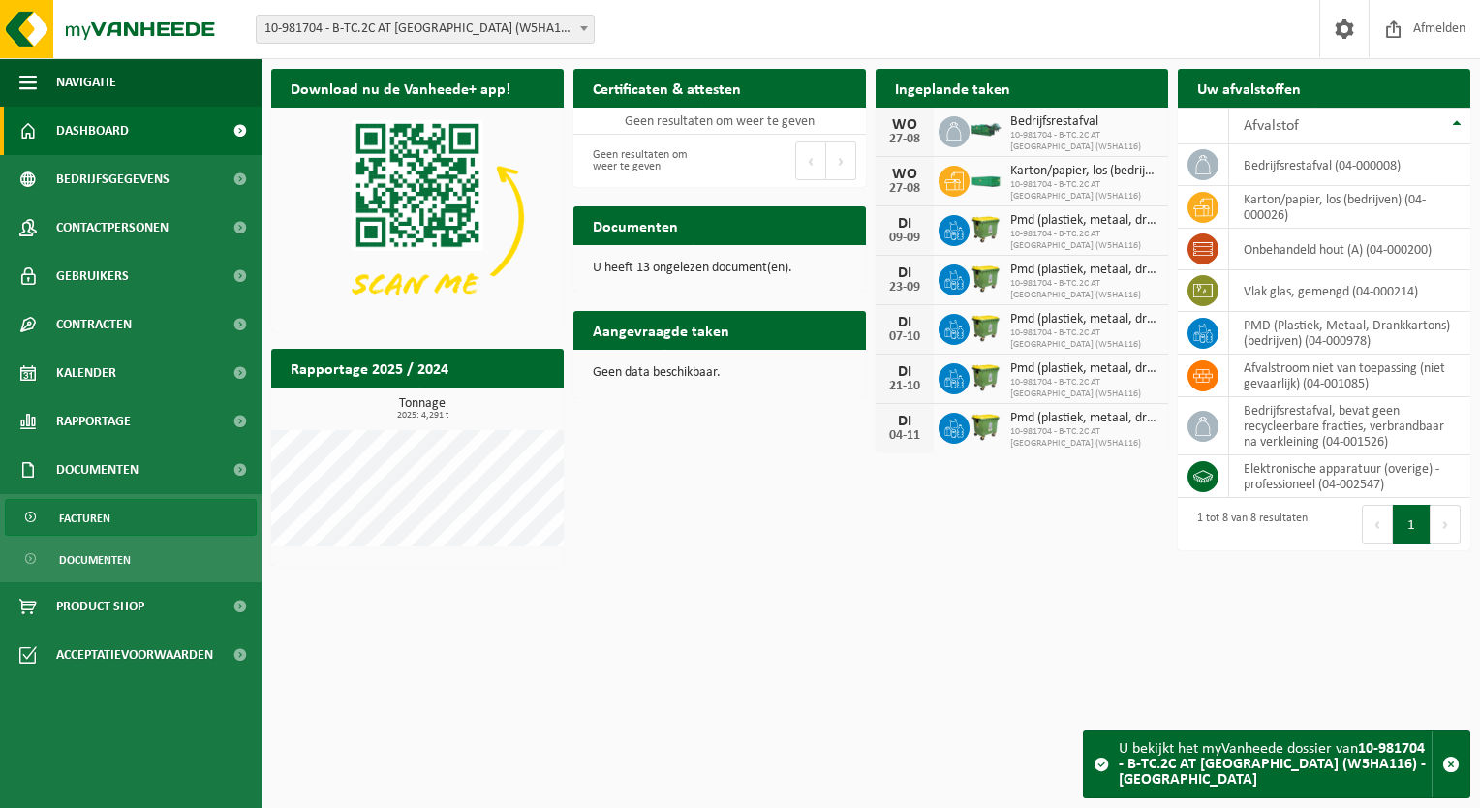
click at [91, 517] on span "Facturen" at bounding box center [84, 518] width 51 height 37
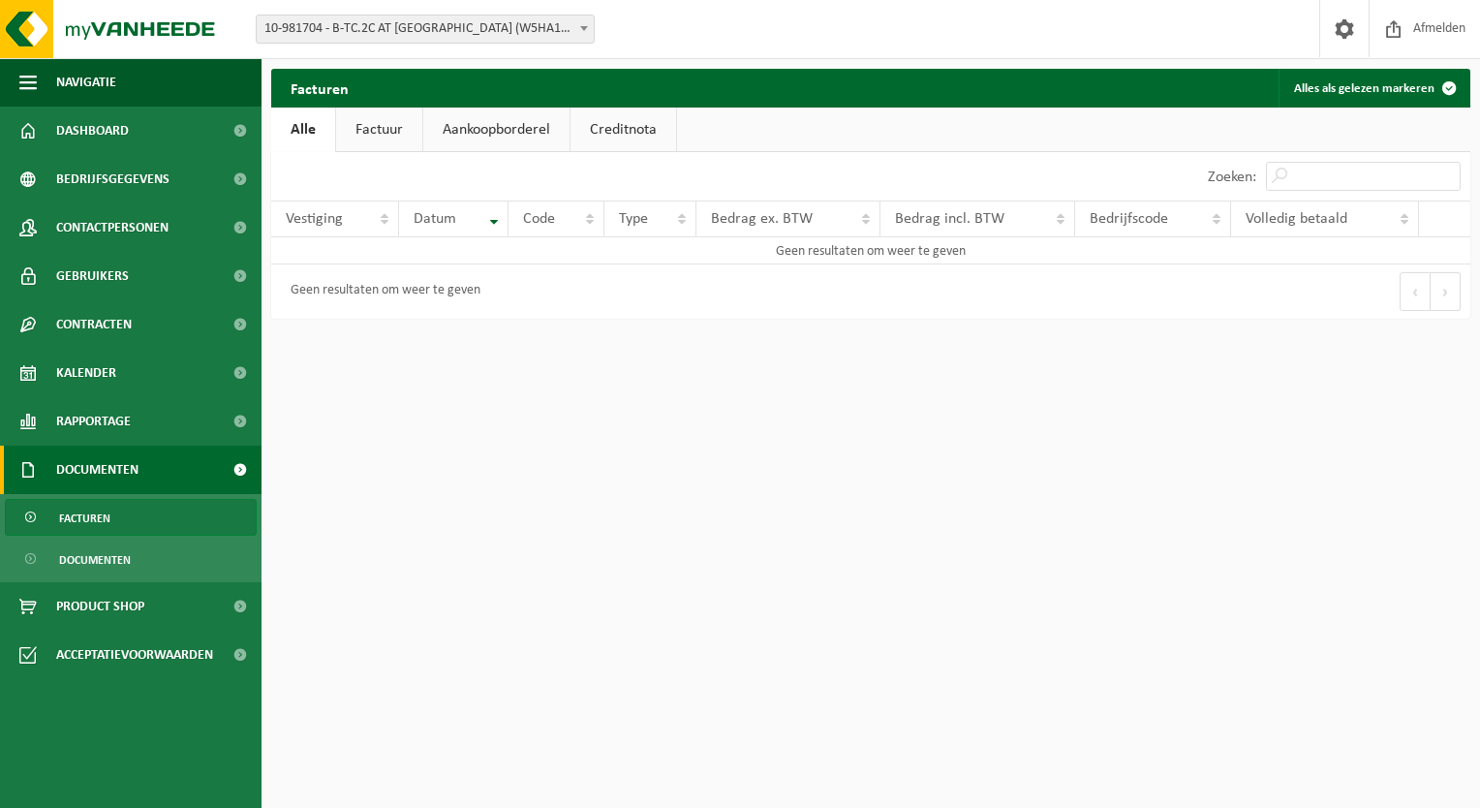
click at [382, 112] on link "Factuur" at bounding box center [379, 129] width 86 height 45
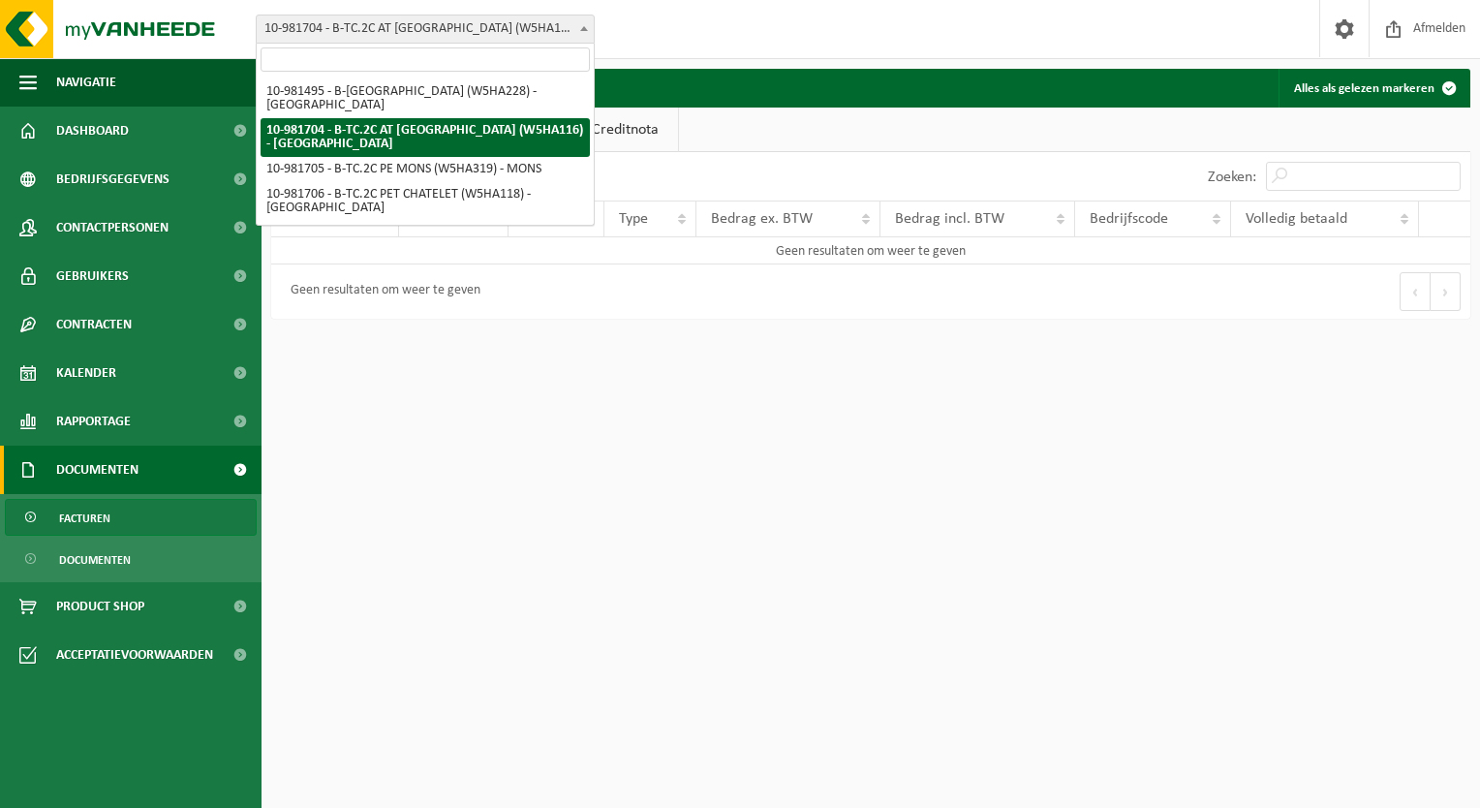
click at [581, 29] on b at bounding box center [584, 28] width 8 height 5
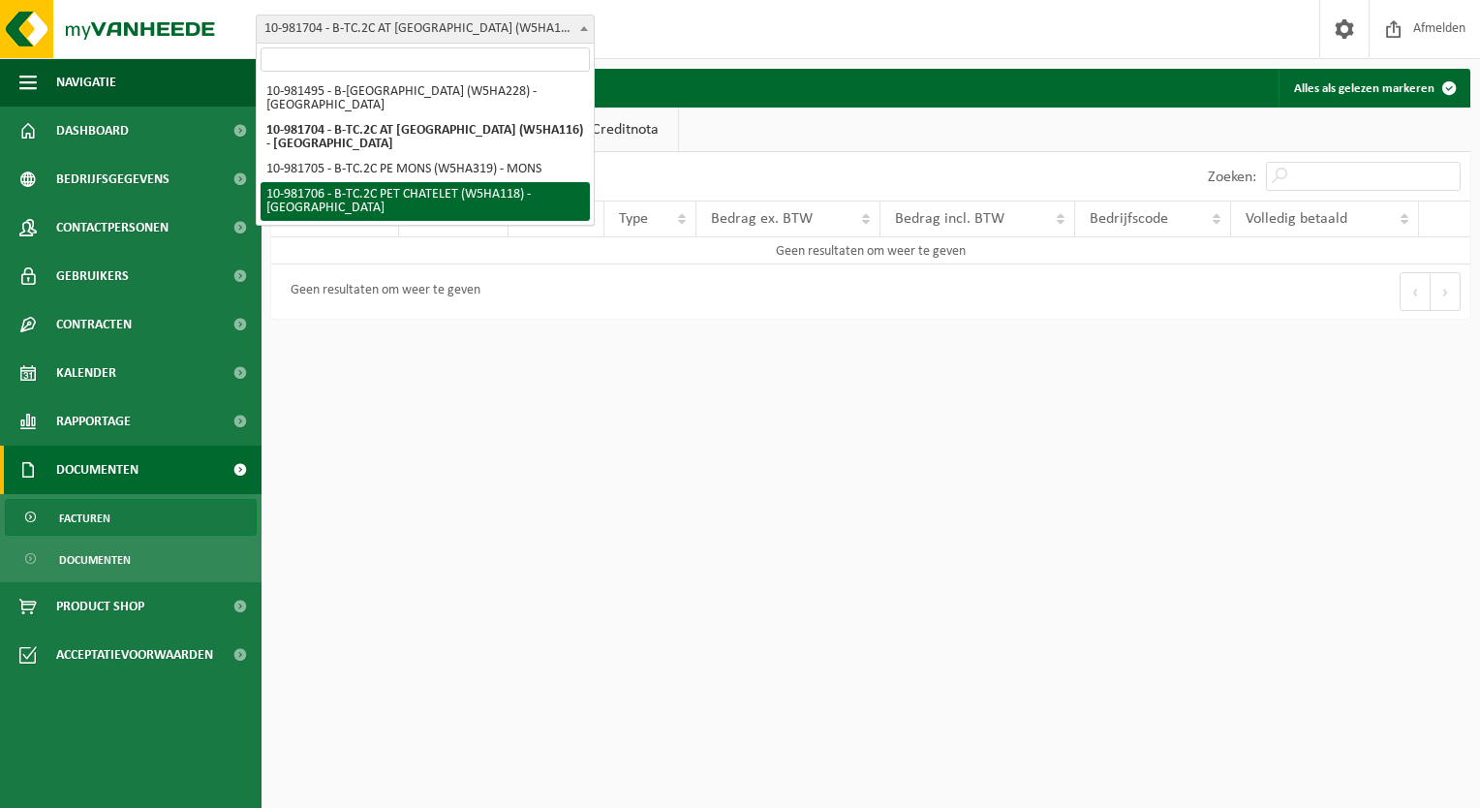
select select "162142"
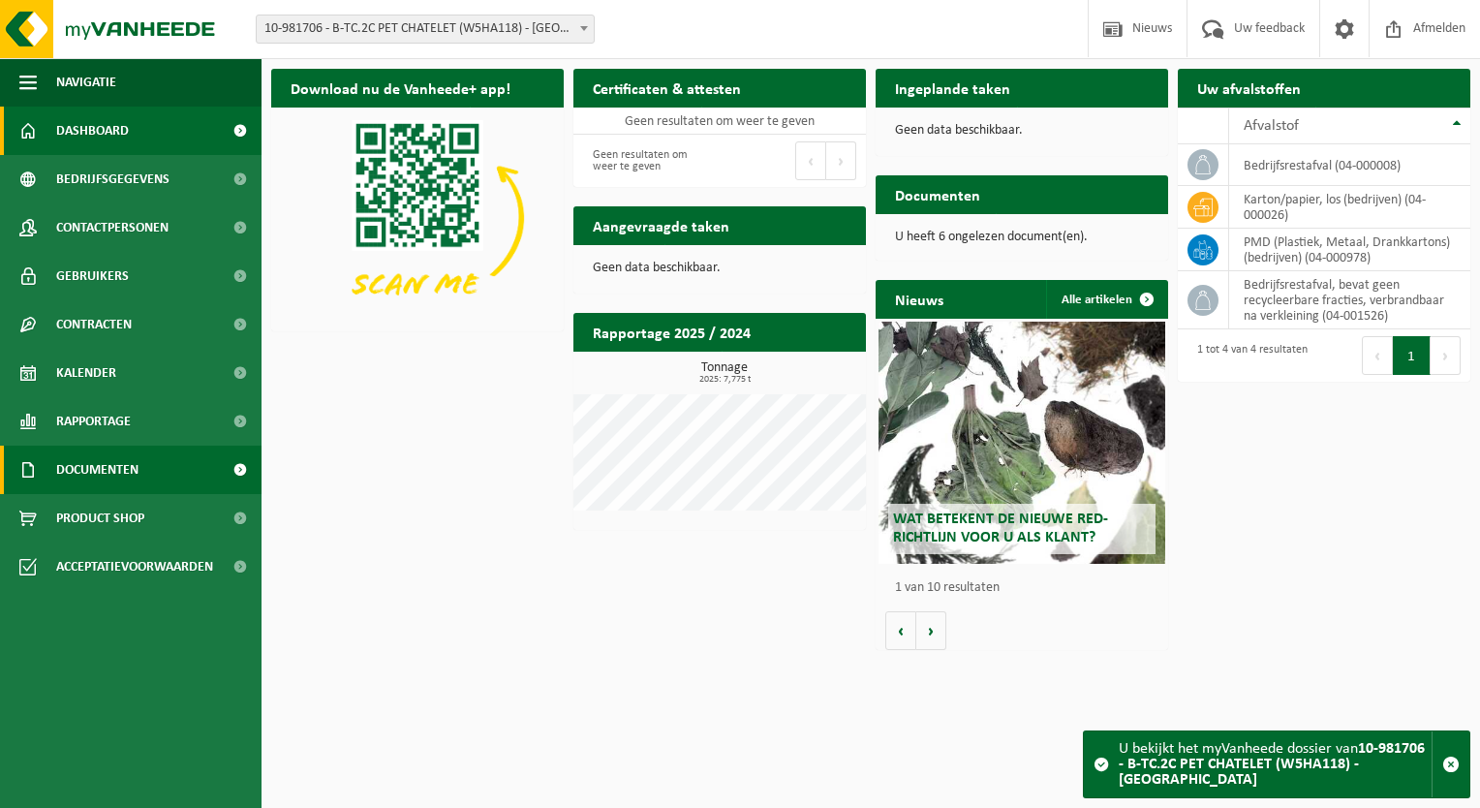
click at [198, 461] on link "Documenten" at bounding box center [130, 469] width 261 height 48
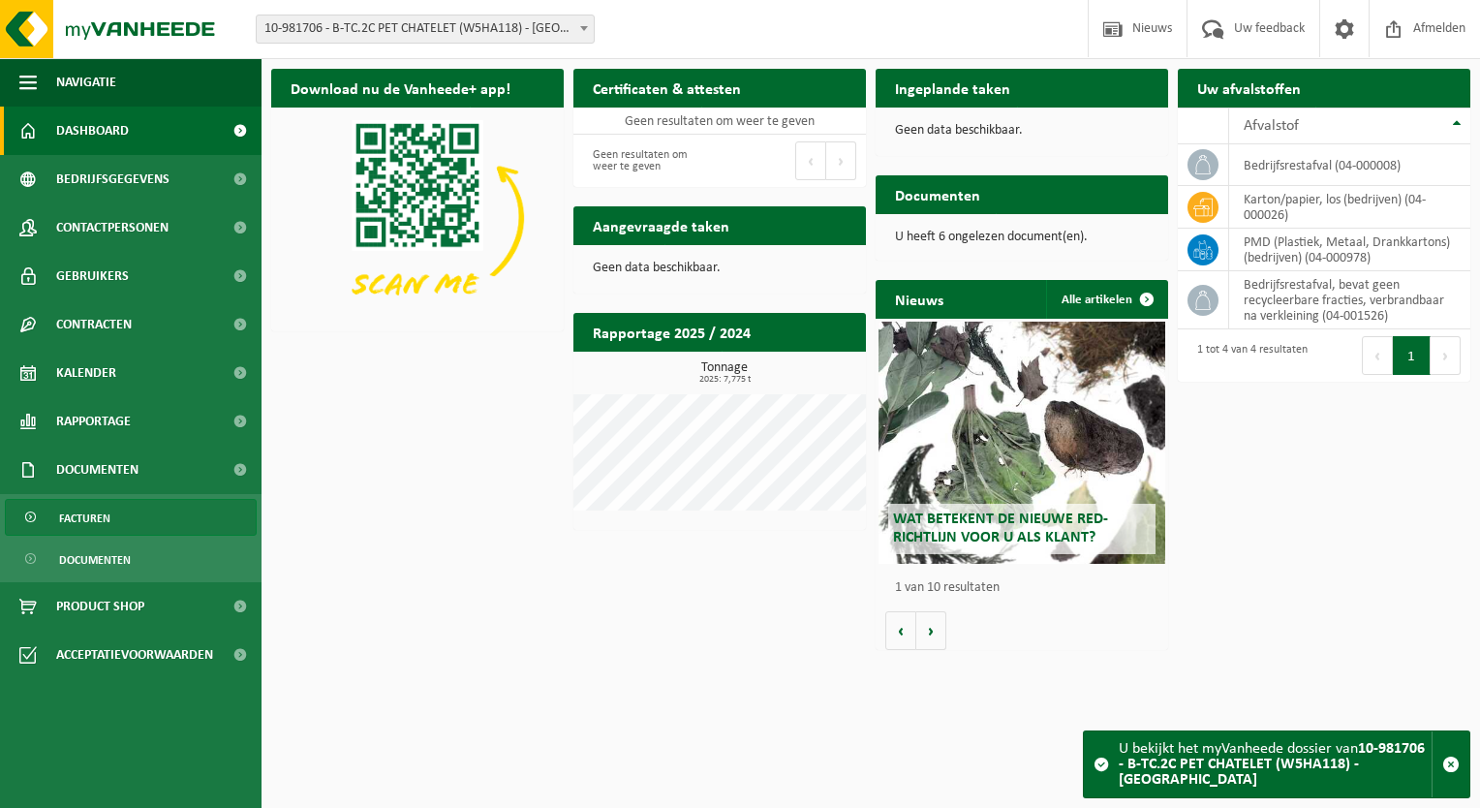
click at [95, 508] on span "Facturen" at bounding box center [84, 518] width 51 height 37
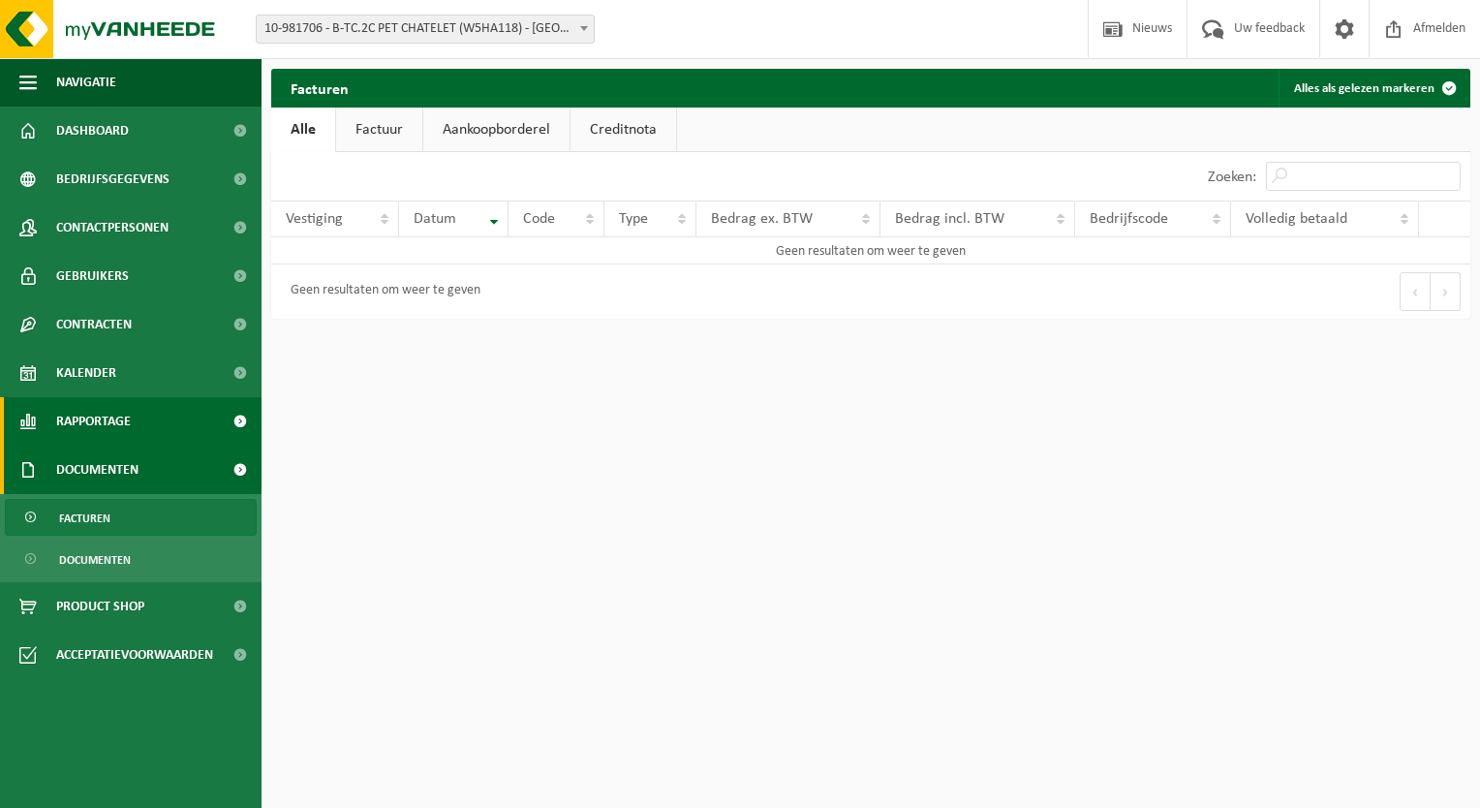
click at [161, 420] on link "Rapportage" at bounding box center [130, 421] width 261 height 48
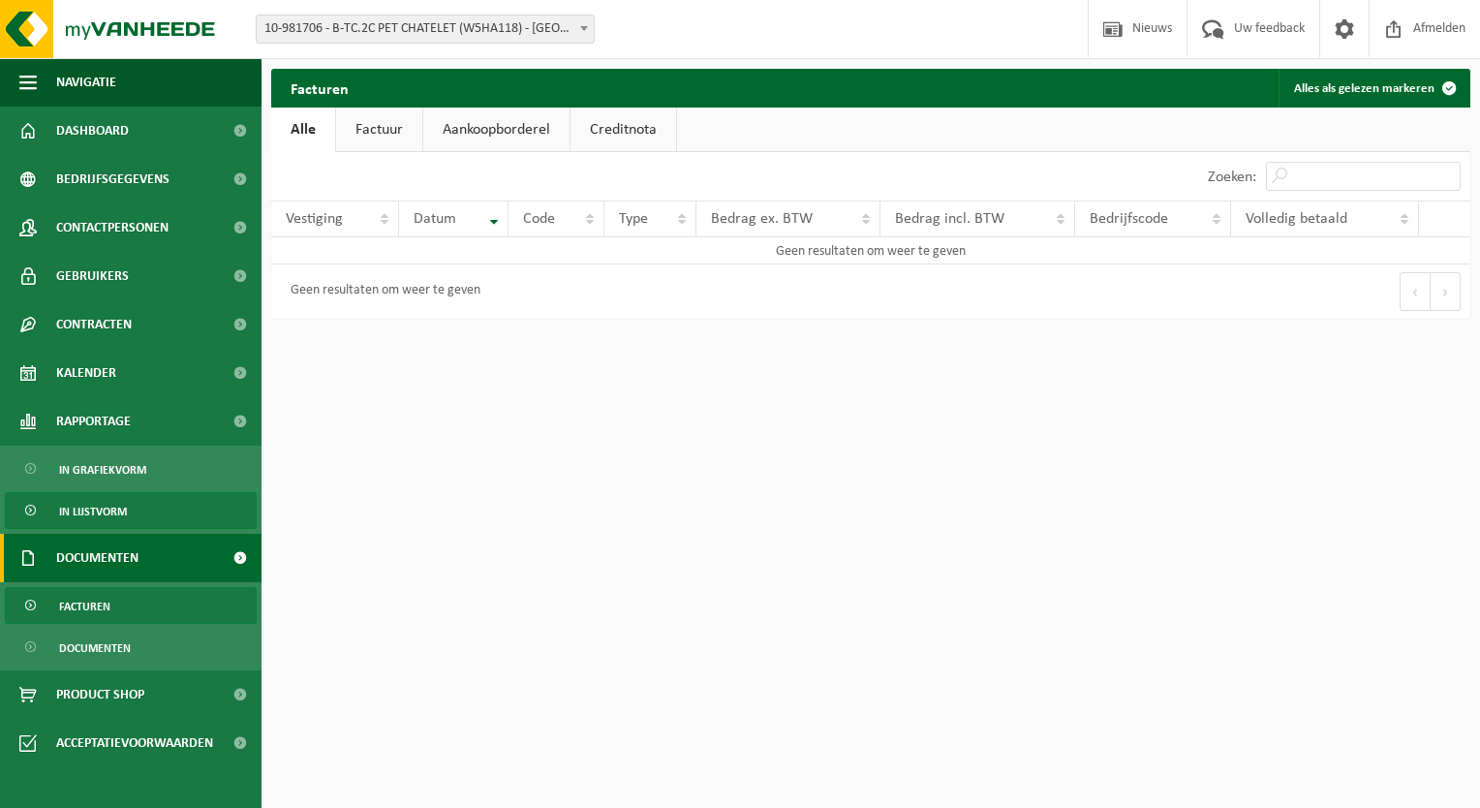
click at [103, 510] on span "In lijstvorm" at bounding box center [93, 511] width 68 height 37
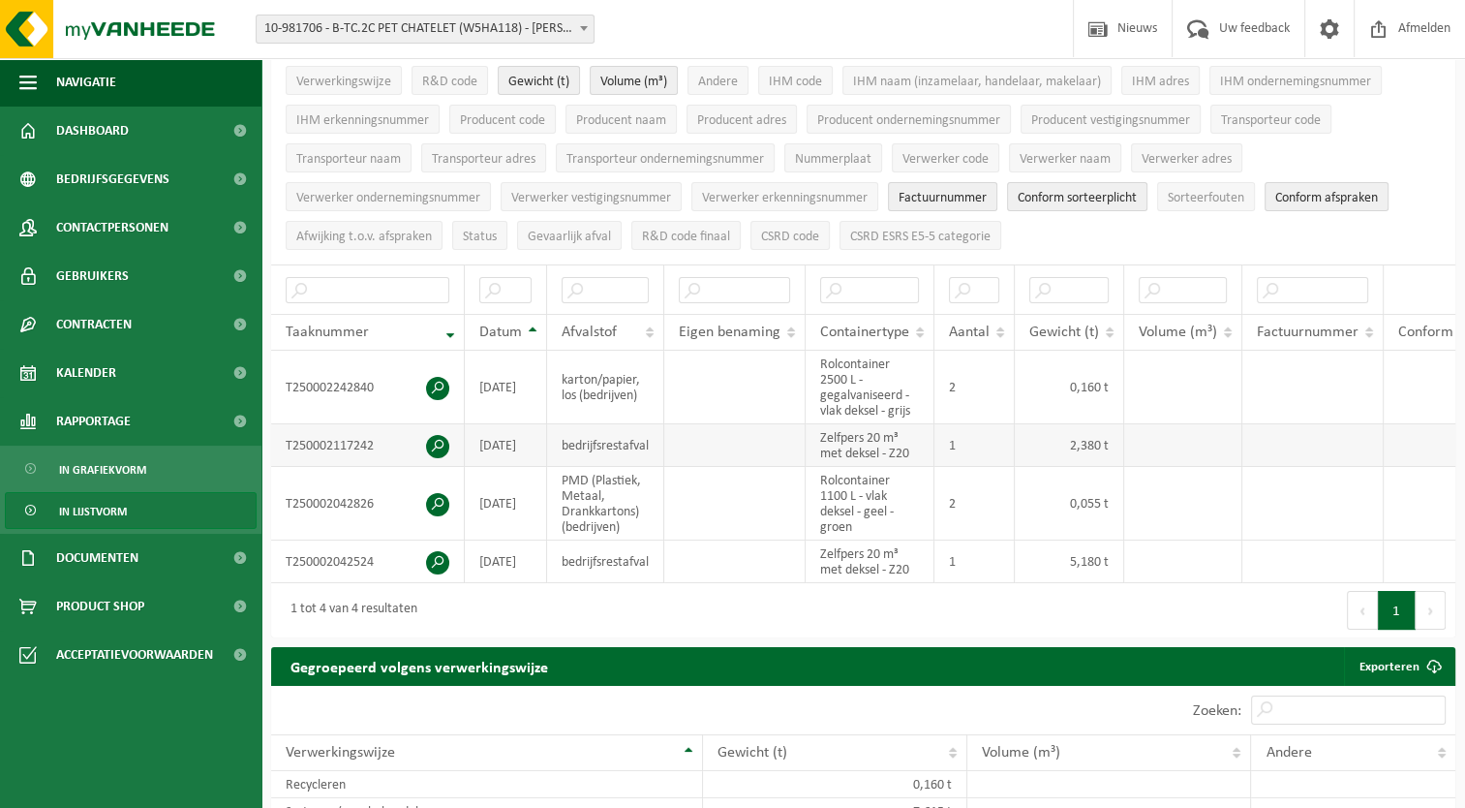
scroll to position [139, 0]
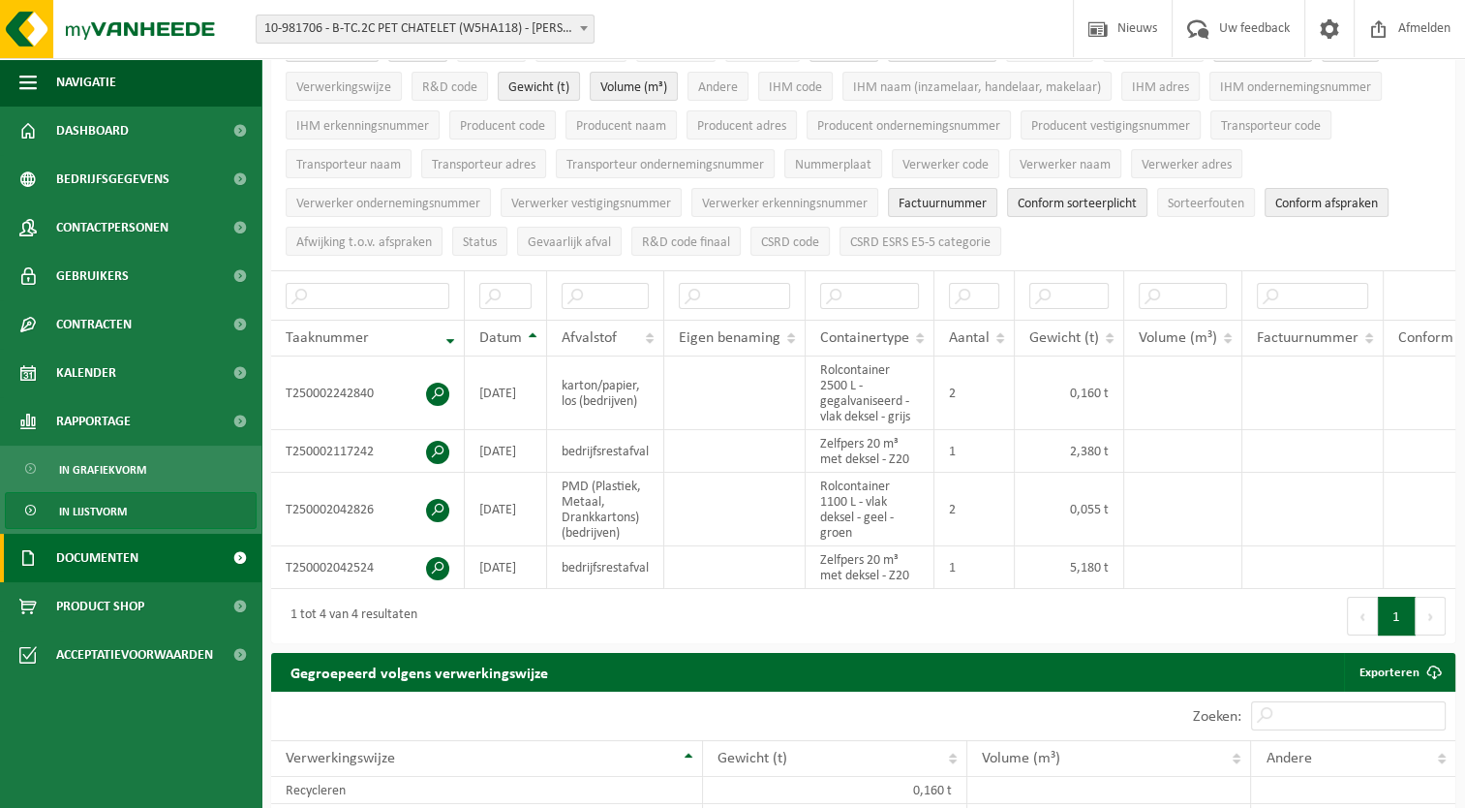
click at [232, 553] on span at bounding box center [240, 558] width 44 height 48
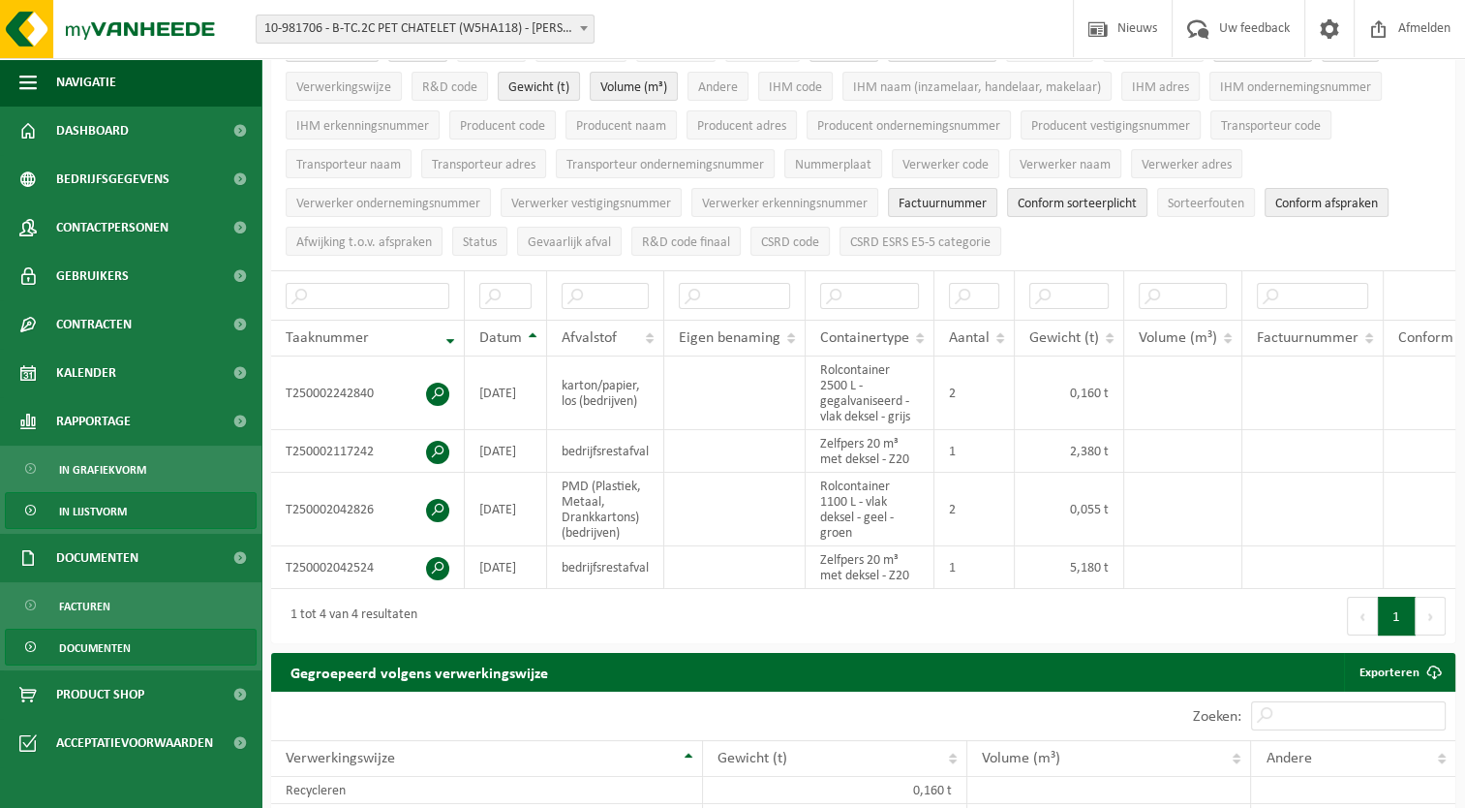
click at [108, 643] on span "Documenten" at bounding box center [95, 647] width 72 height 37
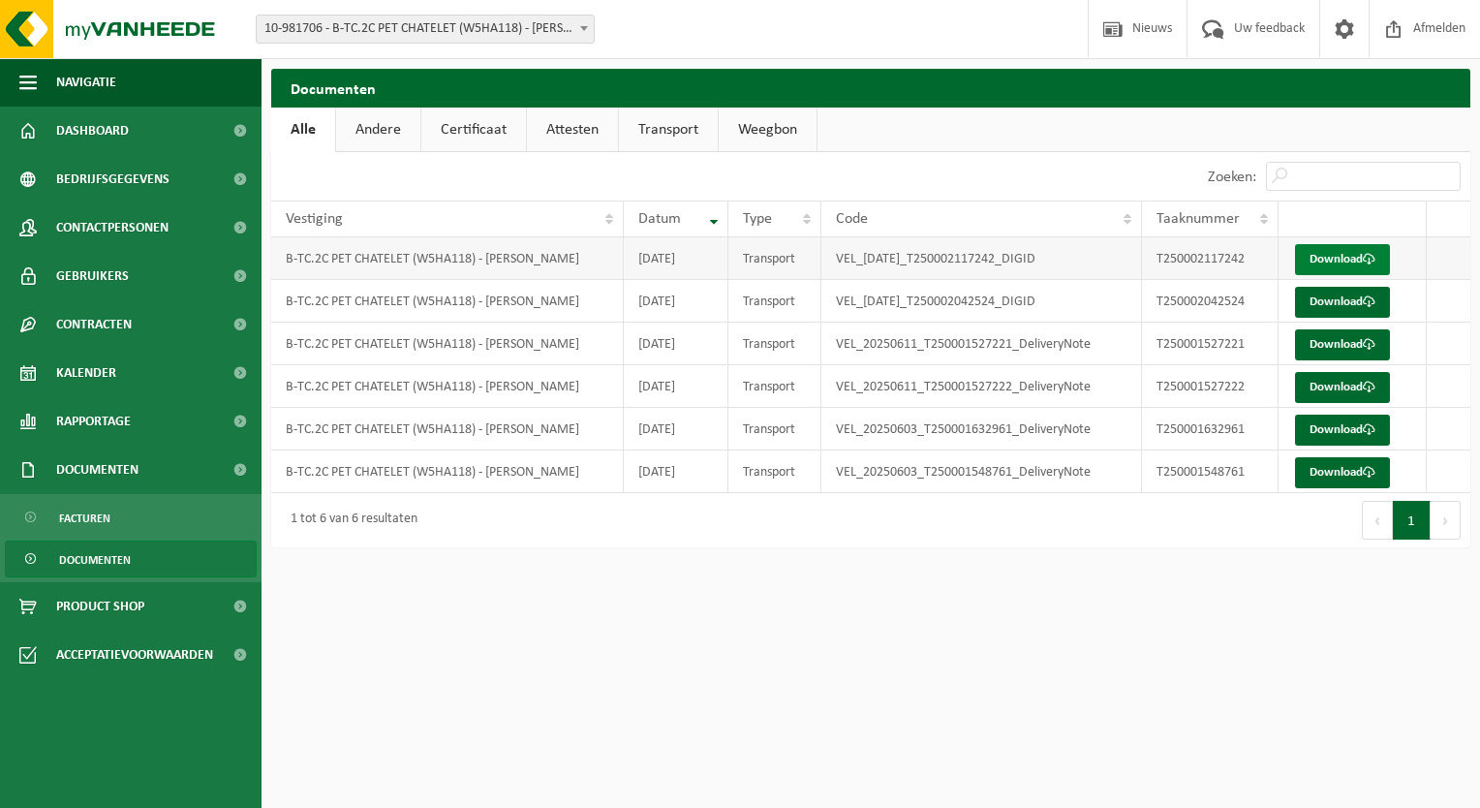
click at [1332, 258] on link "Download" at bounding box center [1342, 259] width 95 height 31
click at [138, 556] on link "Documenten" at bounding box center [131, 558] width 252 height 37
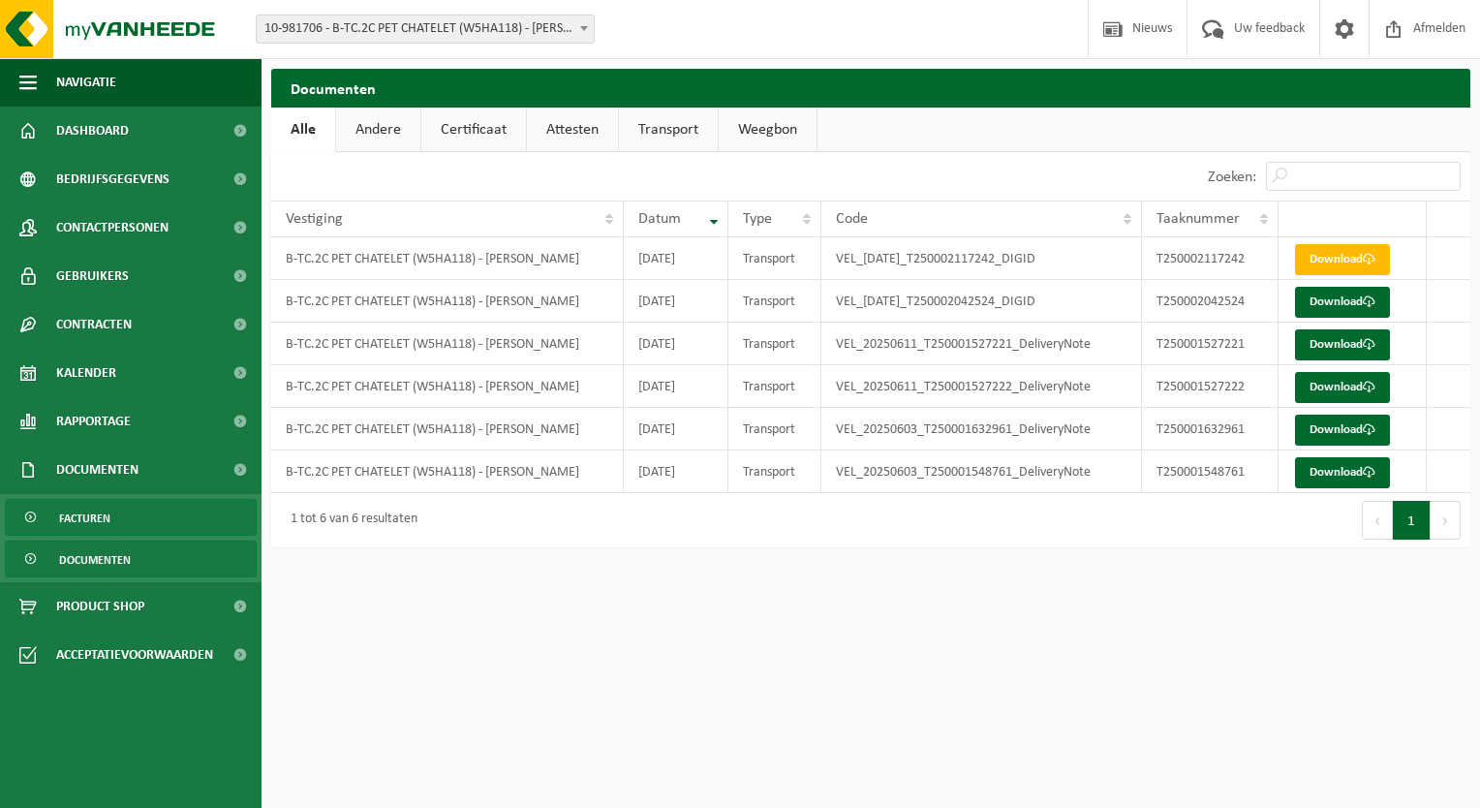
click at [98, 514] on span "Facturen" at bounding box center [84, 518] width 51 height 37
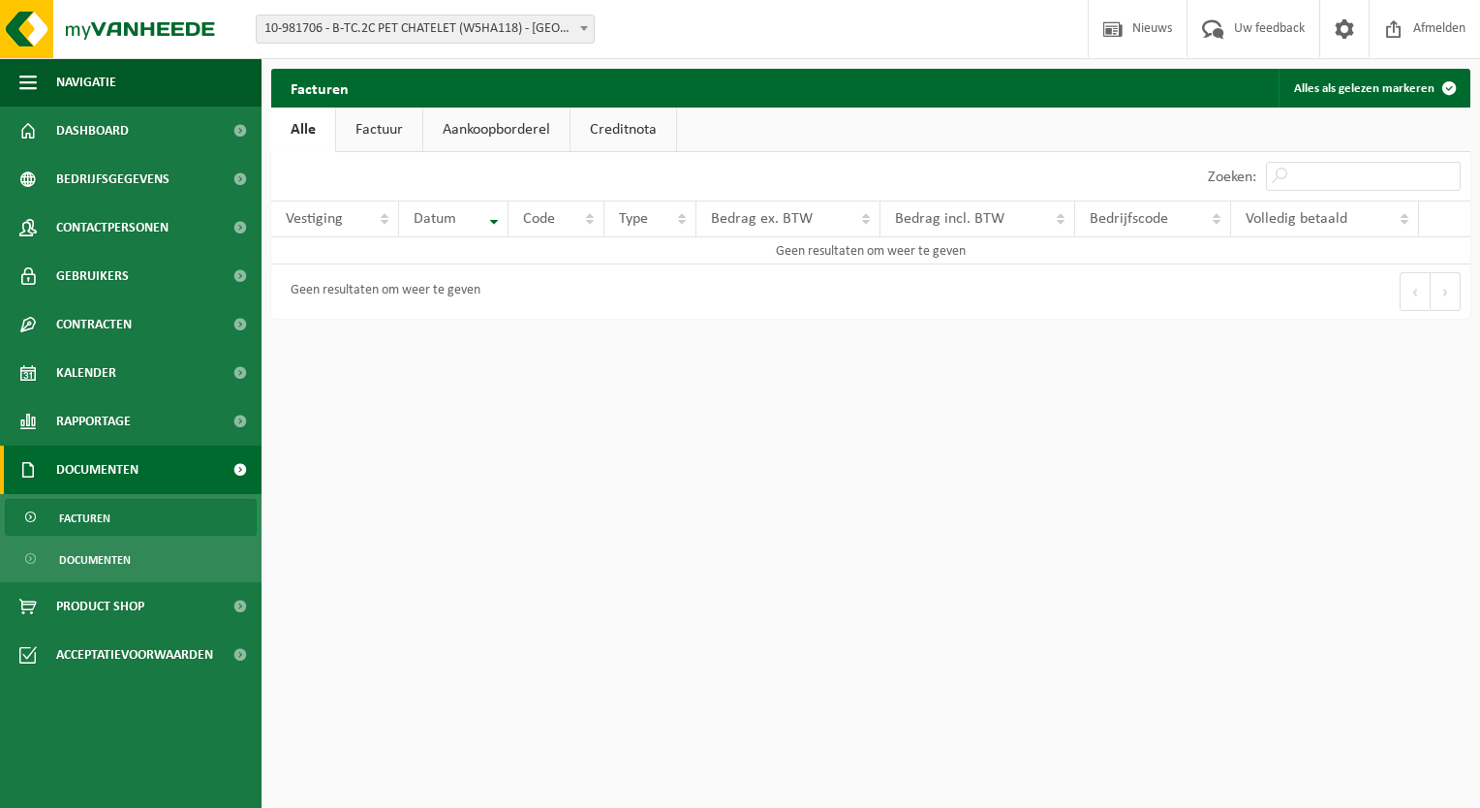
click at [376, 138] on link "Factuur" at bounding box center [379, 129] width 86 height 45
click at [310, 127] on link "Alle" at bounding box center [302, 129] width 63 height 45
click at [108, 406] on span "Rapportage" at bounding box center [93, 421] width 75 height 48
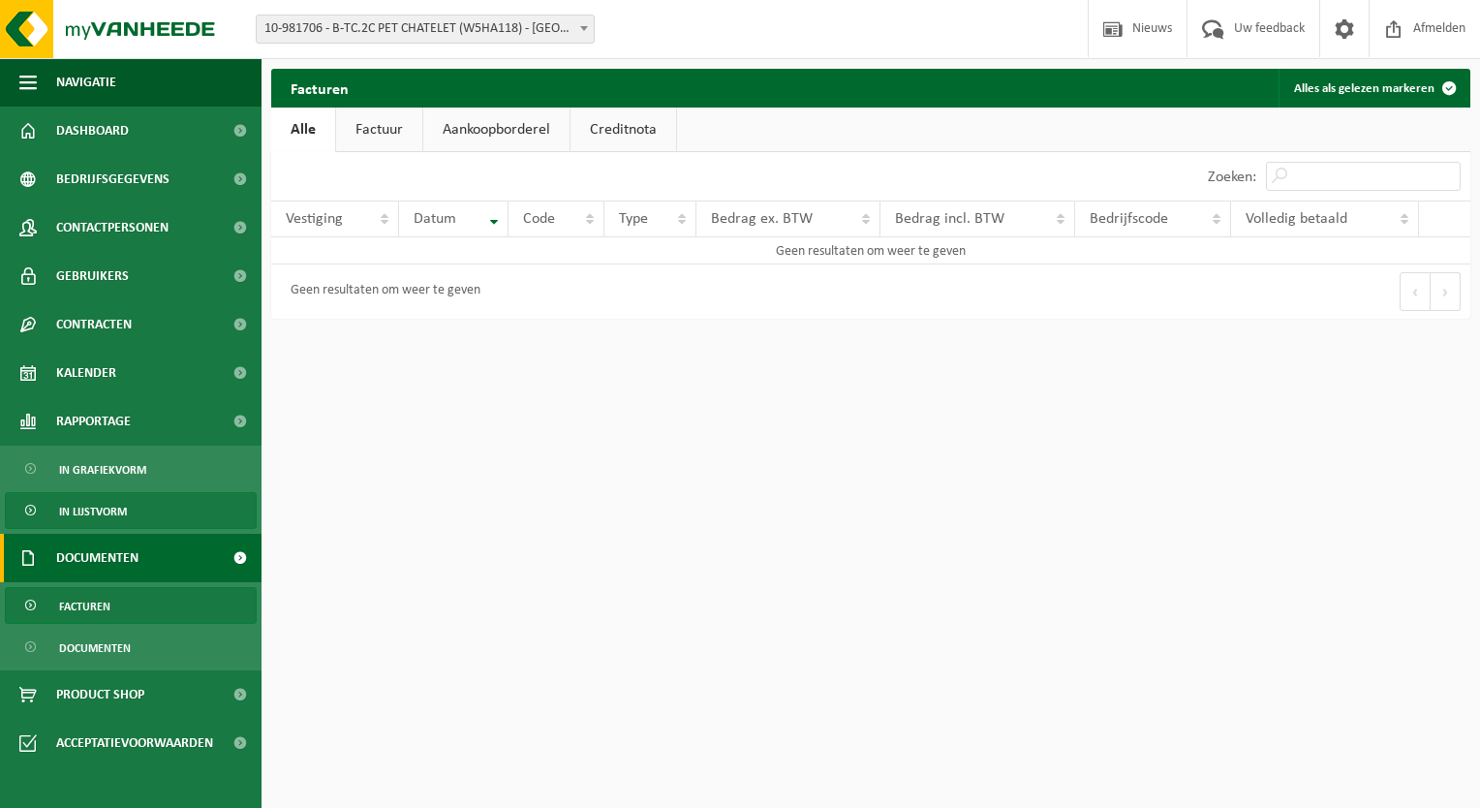
click at [106, 508] on span "In lijstvorm" at bounding box center [93, 511] width 68 height 37
